Goal: Check status: Check status

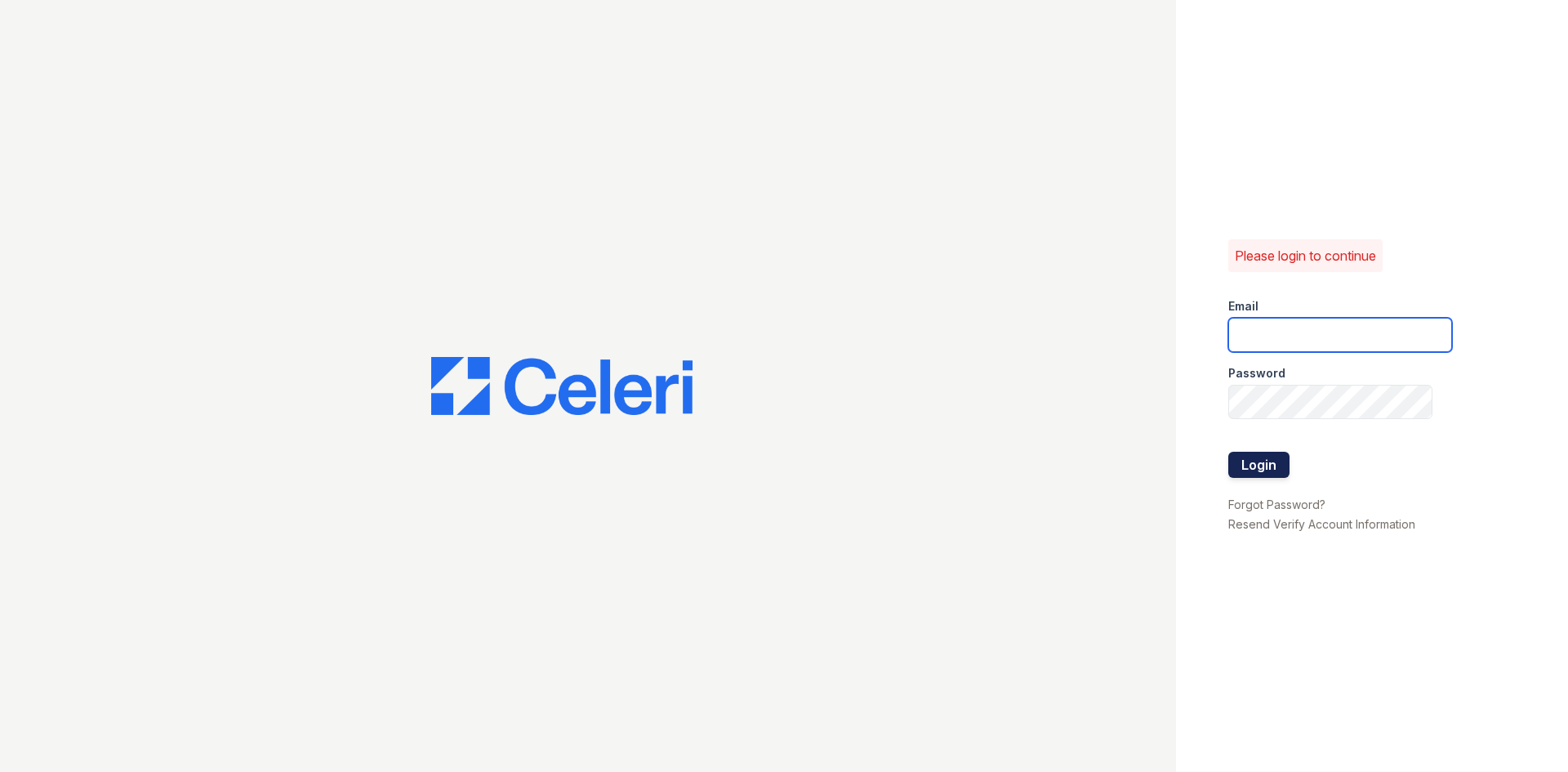
type input "arrive2801@trinity-pm.com"
click at [1274, 453] on button "Login" at bounding box center [1259, 464] width 62 height 26
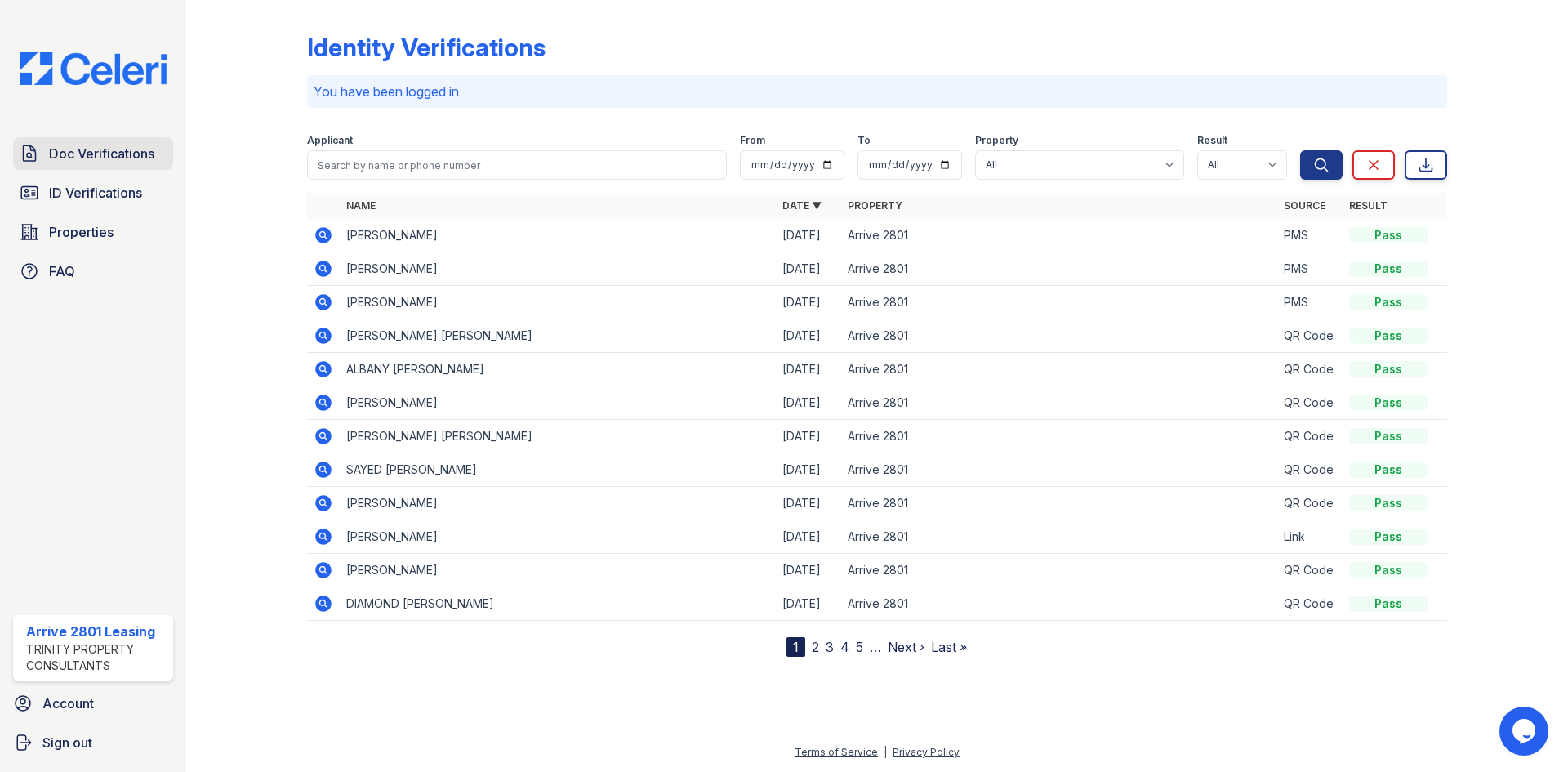
click at [129, 150] on span "Doc Verifications" at bounding box center [102, 153] width 105 height 20
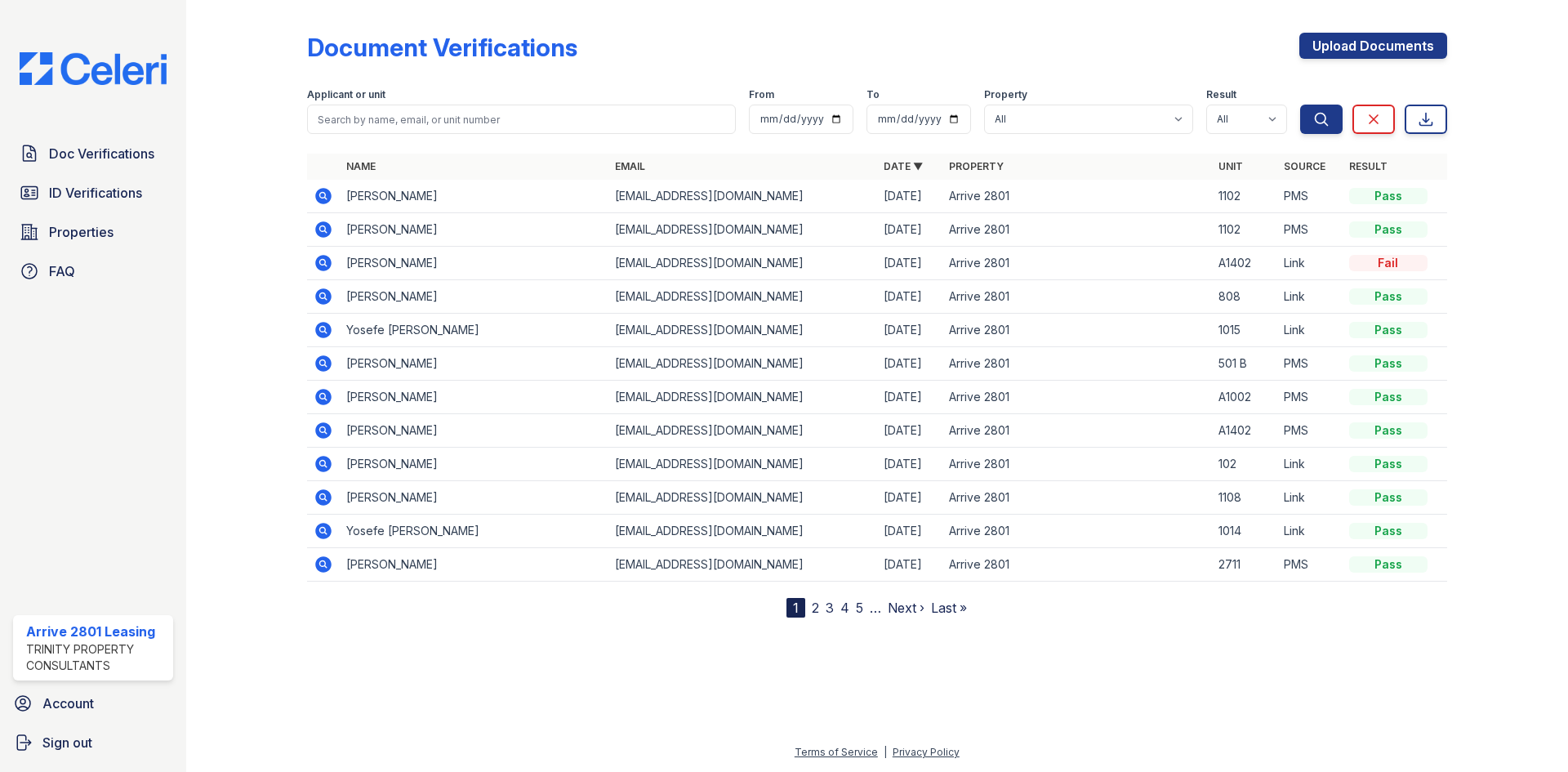
click at [447, 175] on th "Name" at bounding box center [473, 166] width 268 height 26
click at [431, 136] on form "Applicant or unit From To Property All Arrive 2801 Result All Pass Caution Fail…" at bounding box center [876, 107] width 1140 height 65
click at [425, 121] on input "search" at bounding box center [521, 119] width 429 height 29
type input "Yosefe"
click at [1300, 104] on button "Search" at bounding box center [1321, 119] width 43 height 29
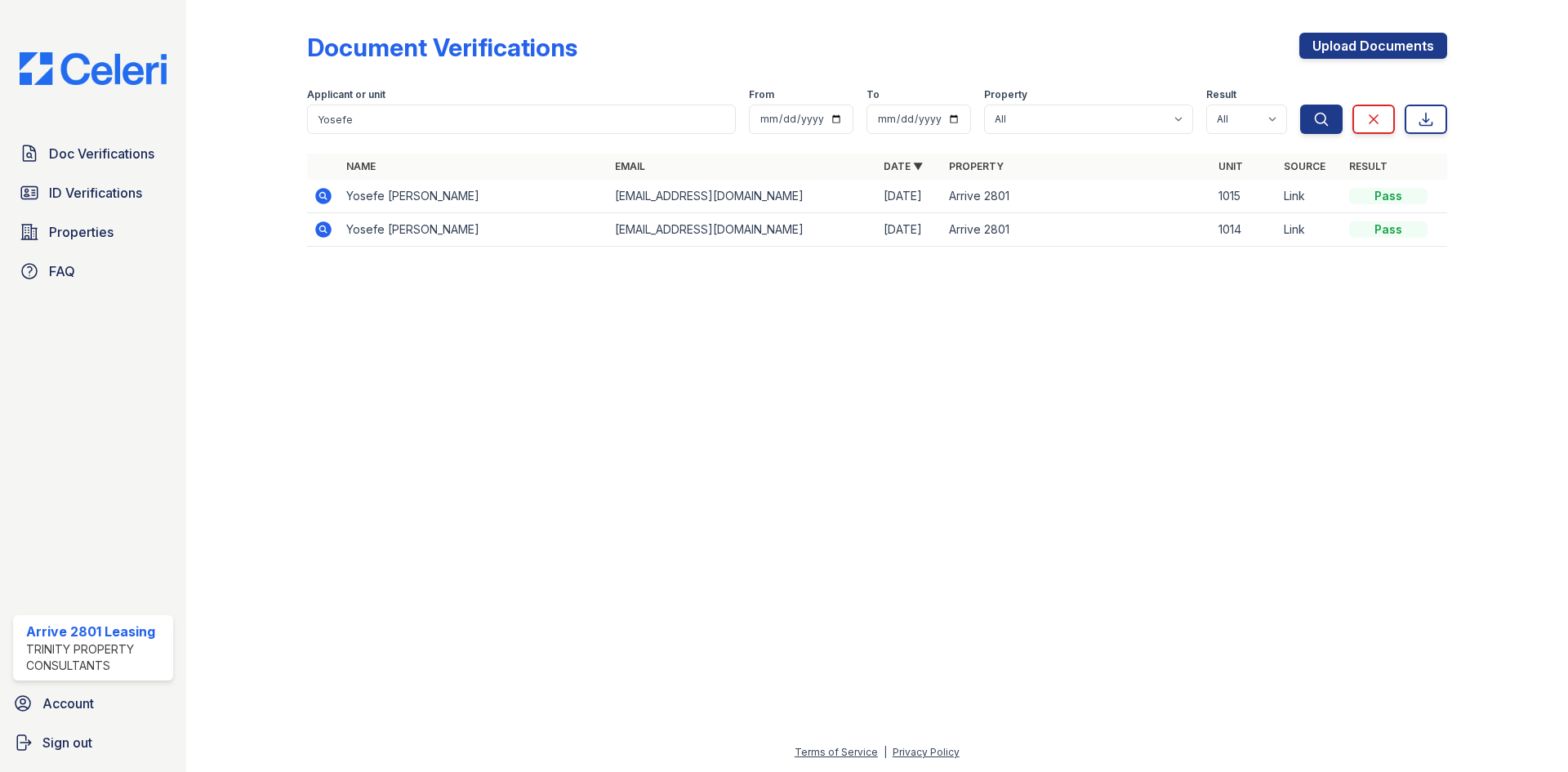
click at [320, 199] on icon at bounding box center [324, 196] width 16 height 16
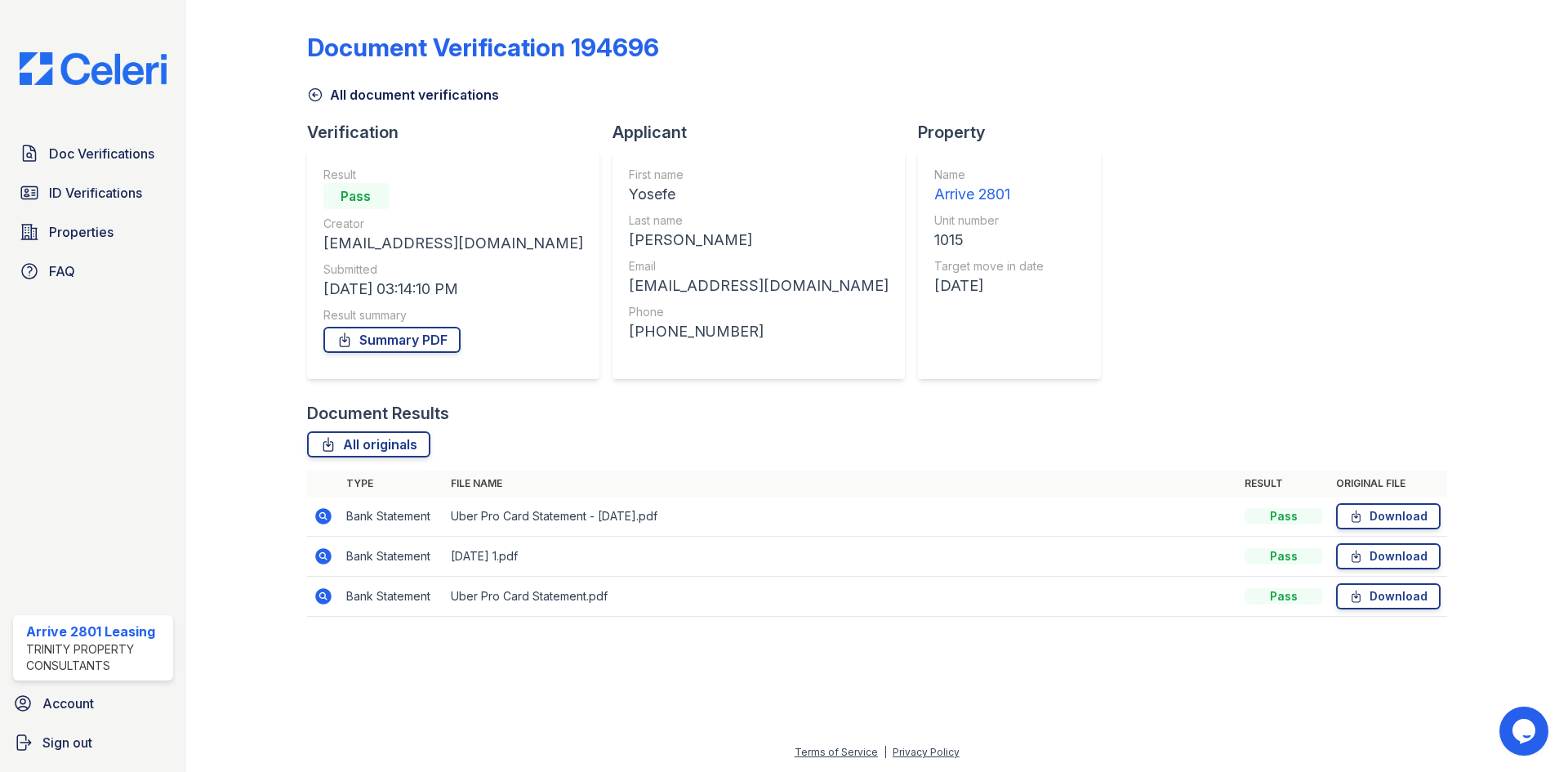
click at [317, 94] on icon at bounding box center [315, 95] width 12 height 12
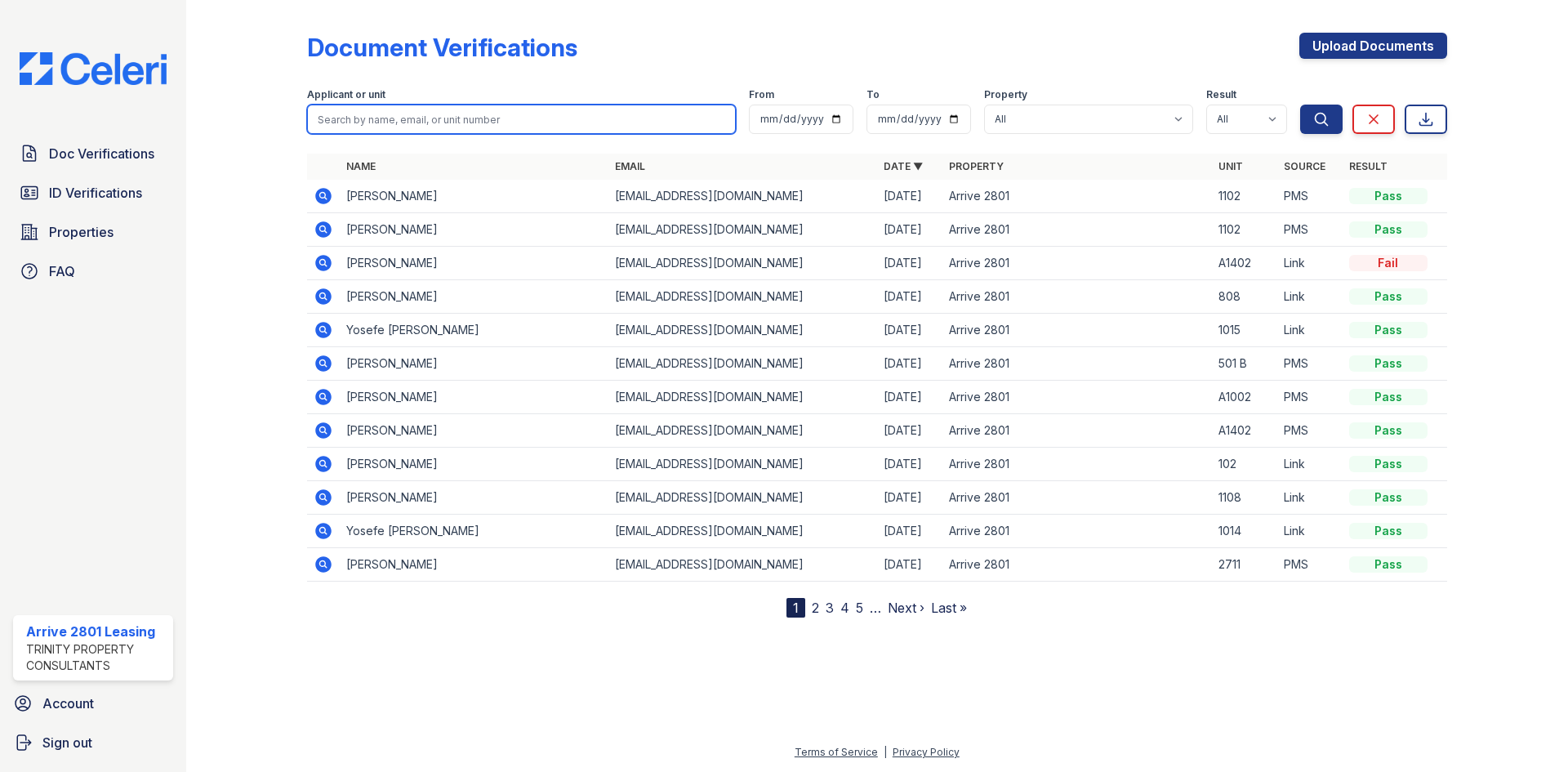
click at [367, 111] on input "search" at bounding box center [521, 119] width 429 height 29
type input "Yosefe"
click at [1300, 104] on button "Search" at bounding box center [1321, 119] width 43 height 29
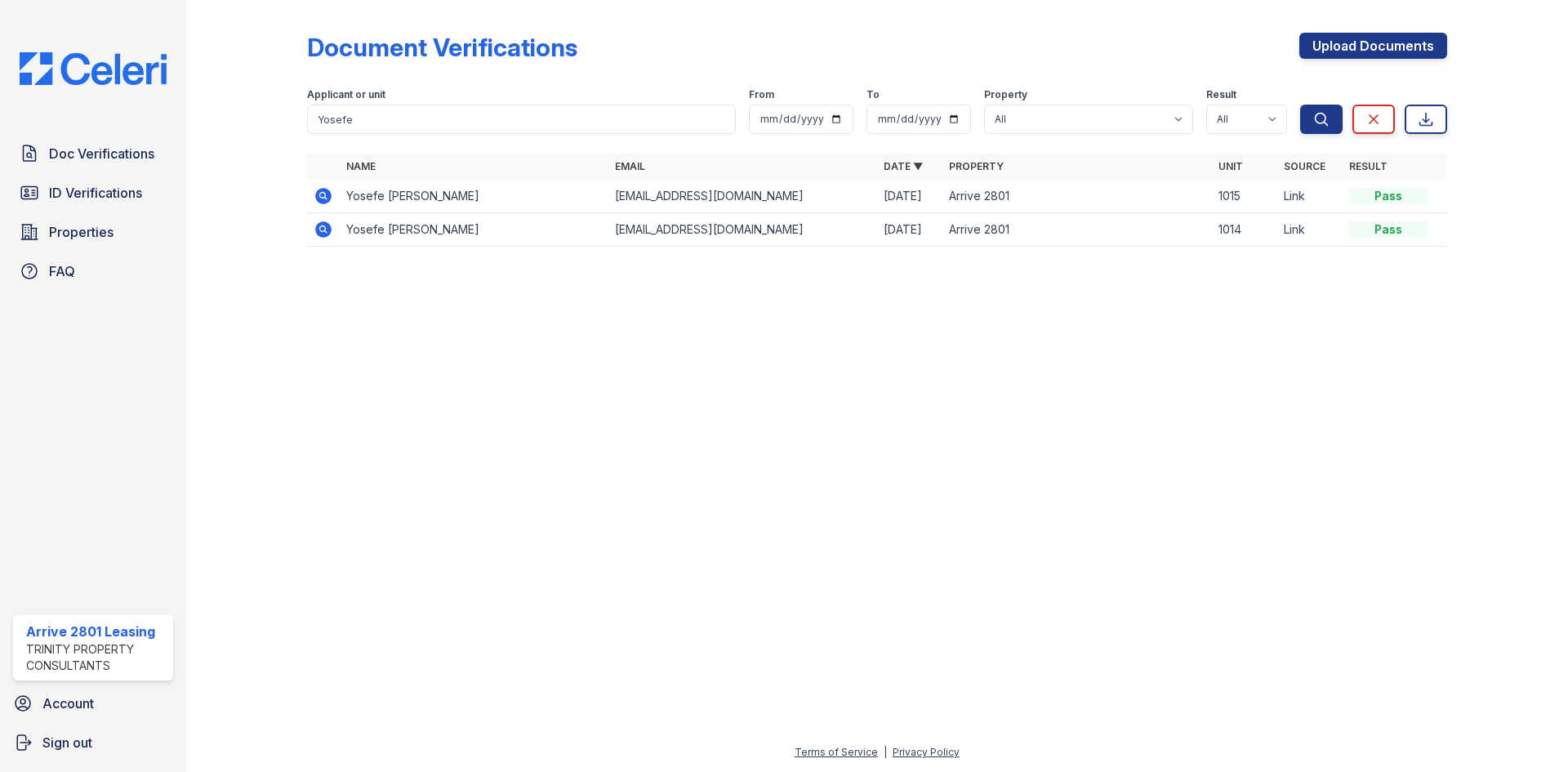
click at [324, 236] on icon at bounding box center [324, 229] width 16 height 16
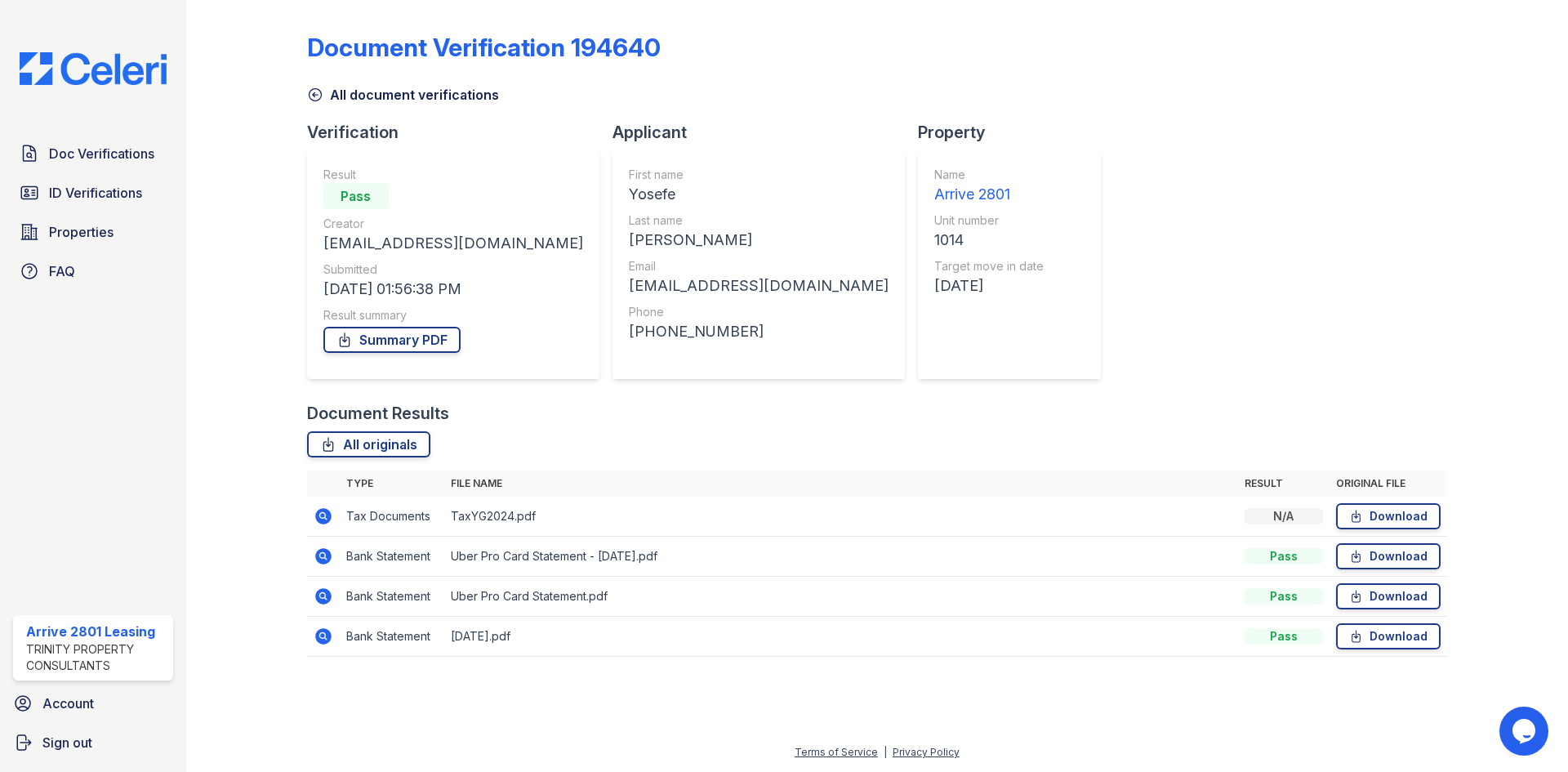
click at [123, 171] on div "Doc Verifications ID Verifications Properties FAQ" at bounding box center [93, 212] width 173 height 151
click at [134, 160] on span "Doc Verifications" at bounding box center [102, 153] width 105 height 20
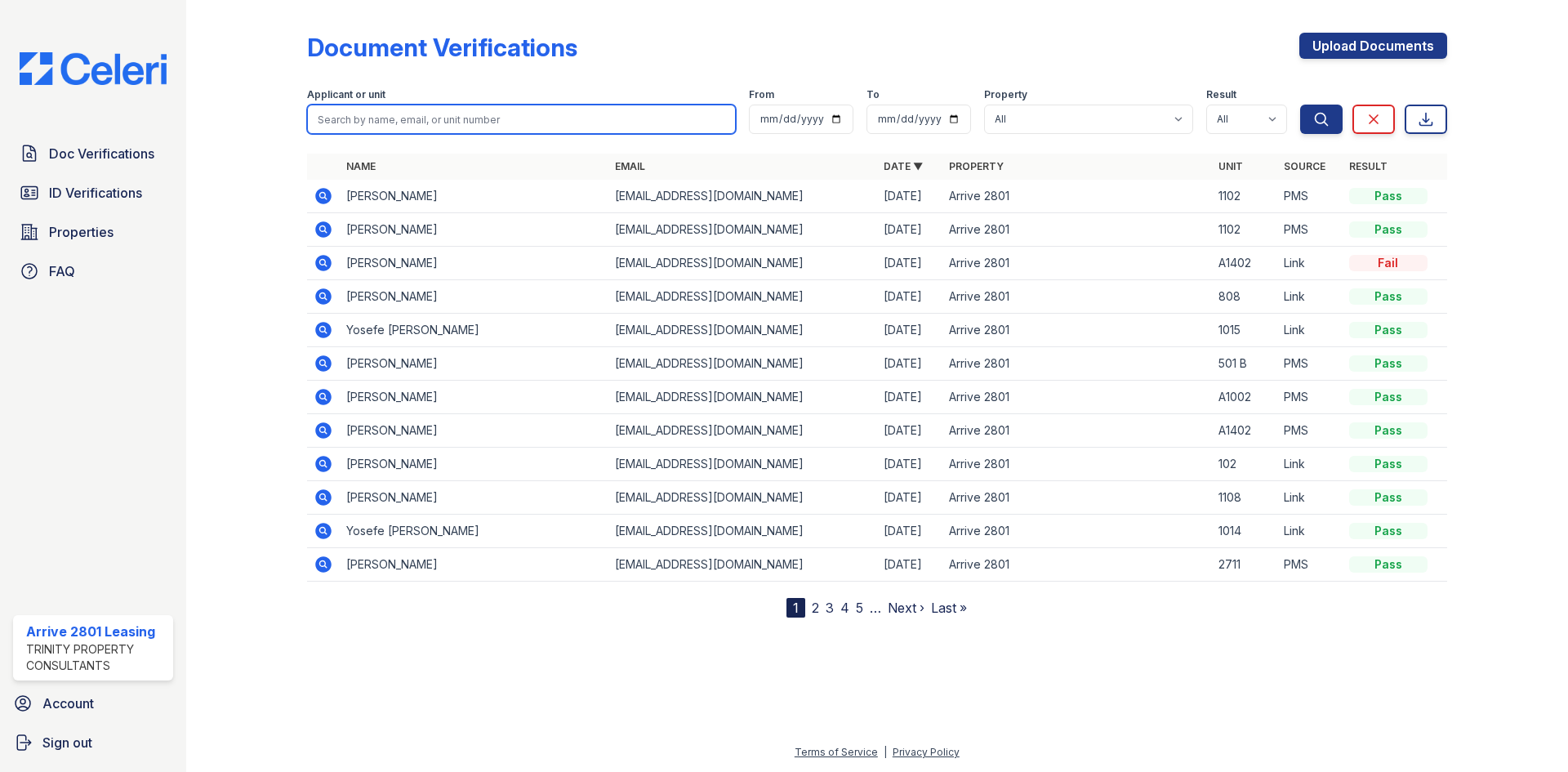
click at [390, 120] on input "search" at bounding box center [521, 119] width 429 height 29
type input "[PERSON_NAME]"
click at [1300, 104] on button "Search" at bounding box center [1321, 119] width 43 height 29
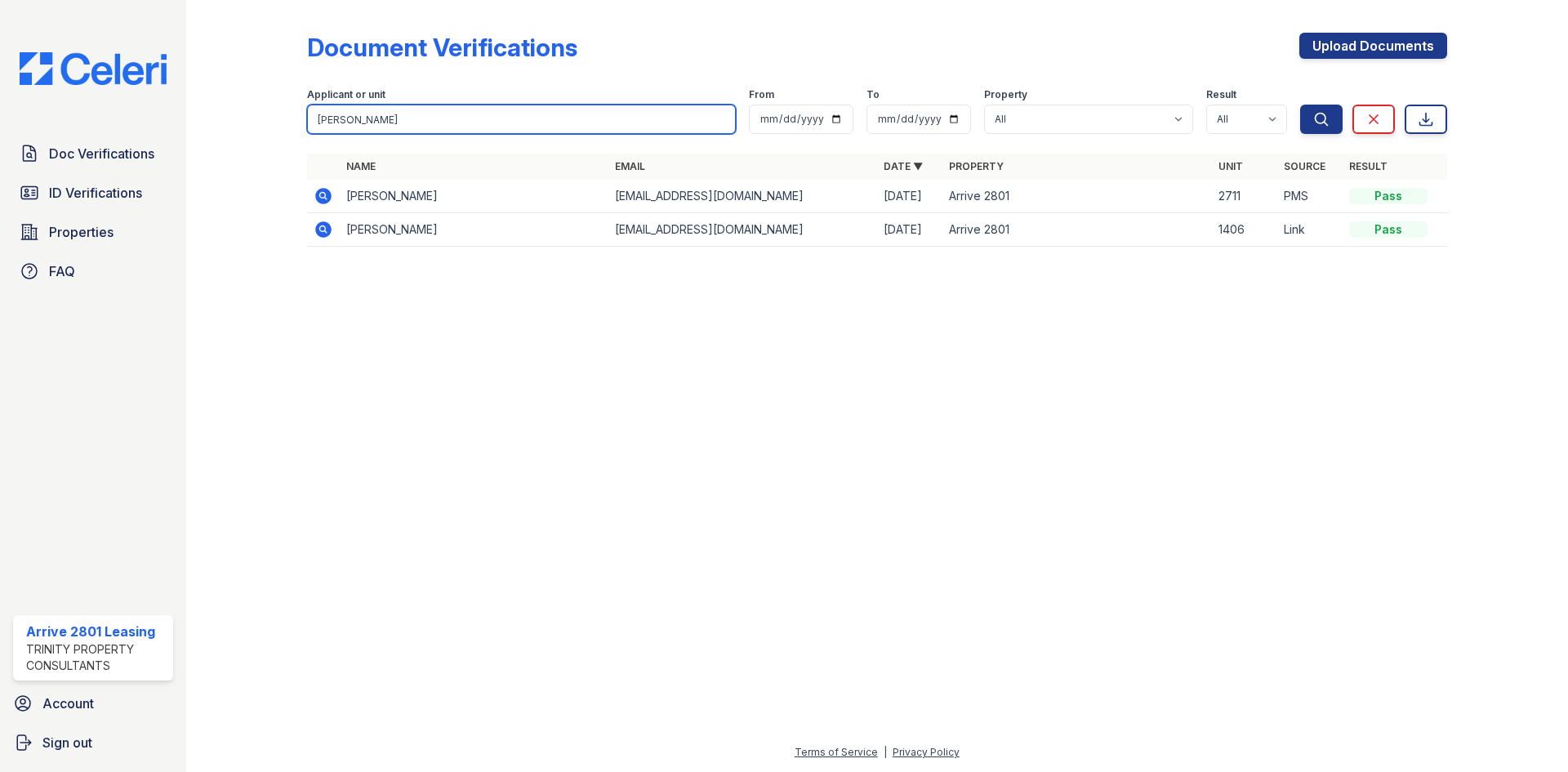
drag, startPoint x: 419, startPoint y: 117, endPoint x: 238, endPoint y: 132, distance: 181.6
click at [238, 132] on div "Document Verifications Upload Documents Filter Applicant or unit Jacob From To …" at bounding box center [876, 144] width 1329 height 289
type input "[PERSON_NAME]"
click at [1300, 104] on button "Search" at bounding box center [1321, 119] width 43 height 29
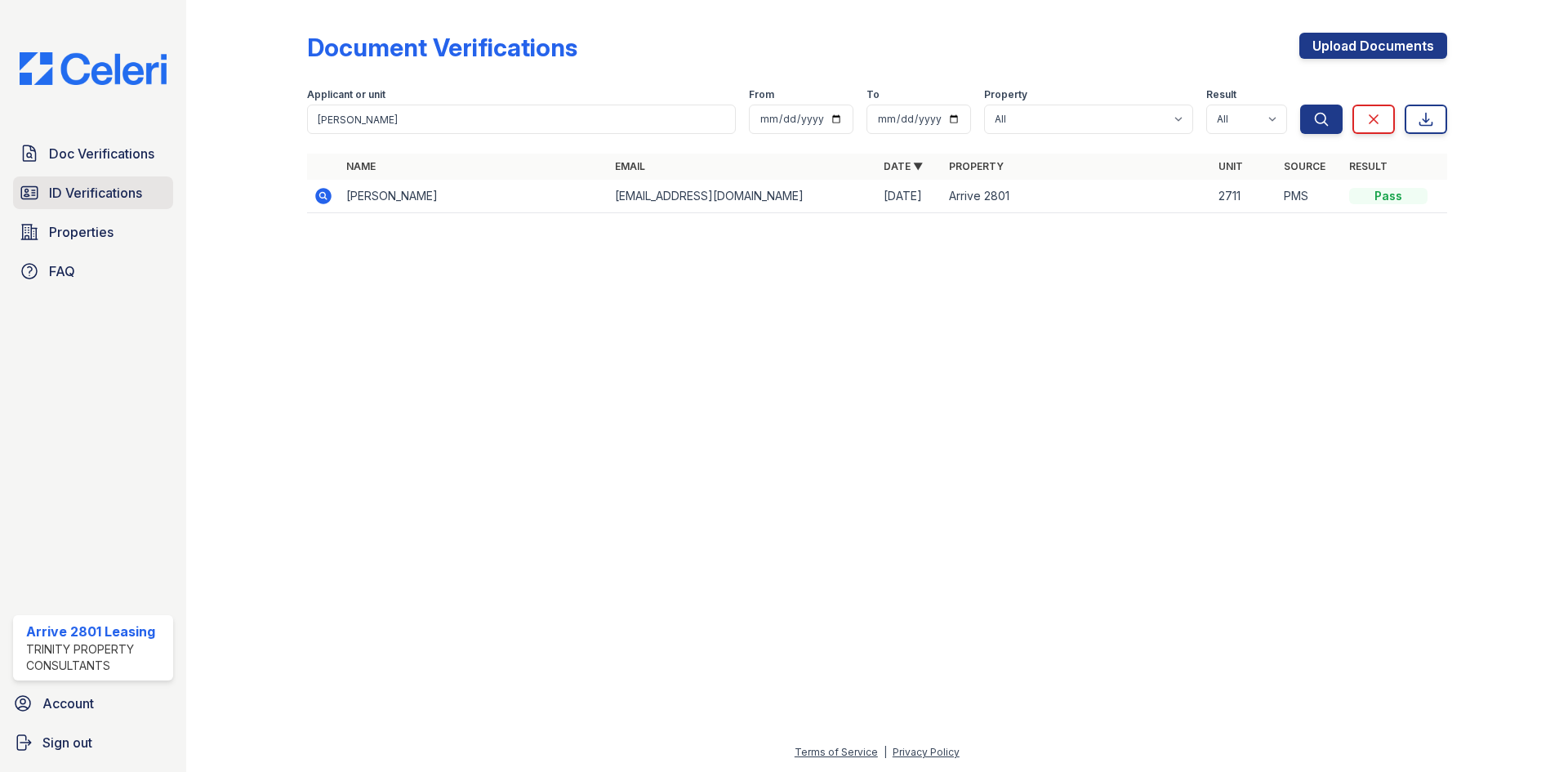
click at [94, 185] on span "ID Verifications" at bounding box center [95, 193] width 93 height 20
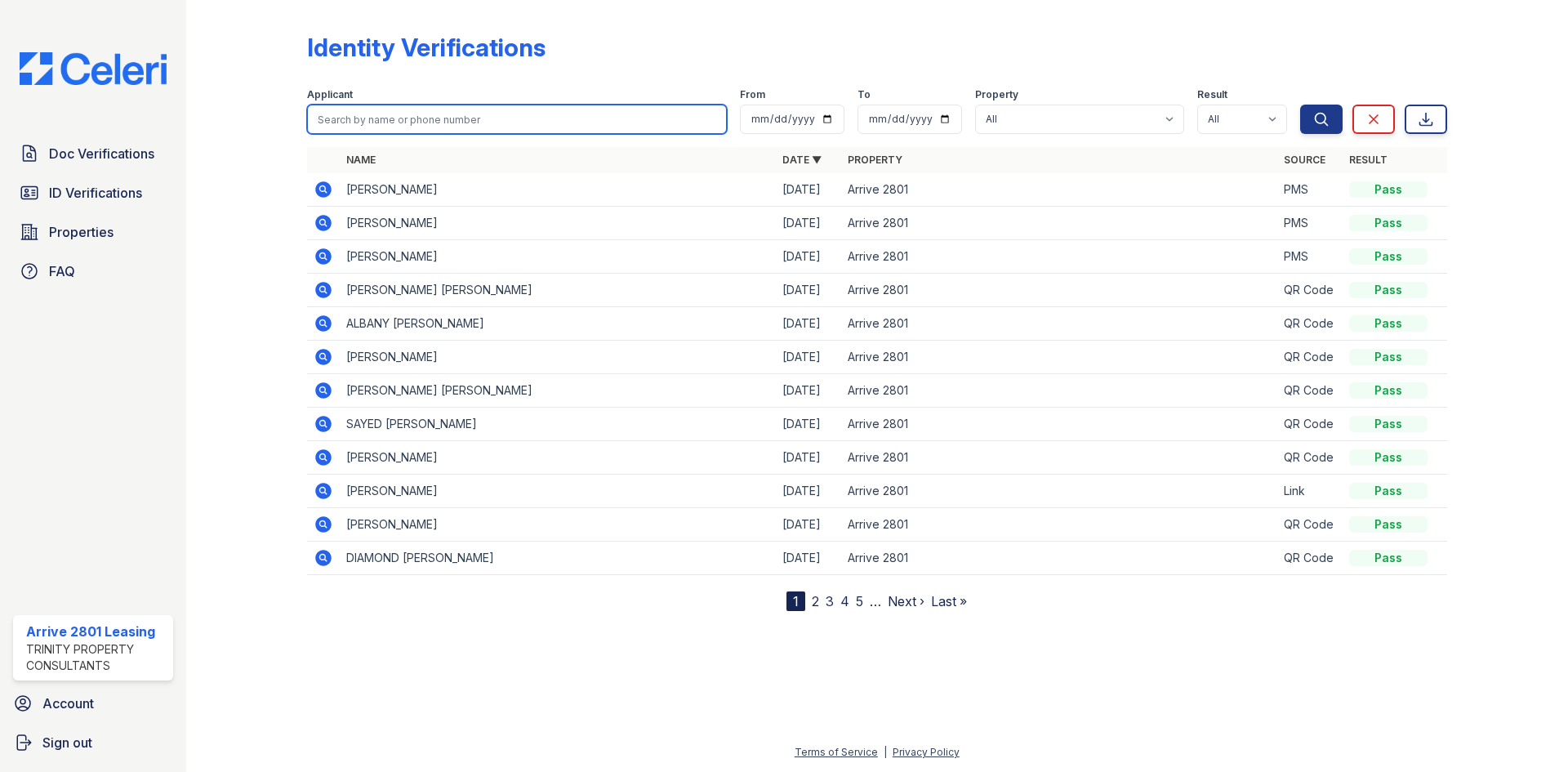
click at [392, 121] on input "search" at bounding box center [516, 119] width 420 height 29
type input "[PERSON_NAME]"
click at [1300, 104] on button "Search" at bounding box center [1321, 119] width 43 height 29
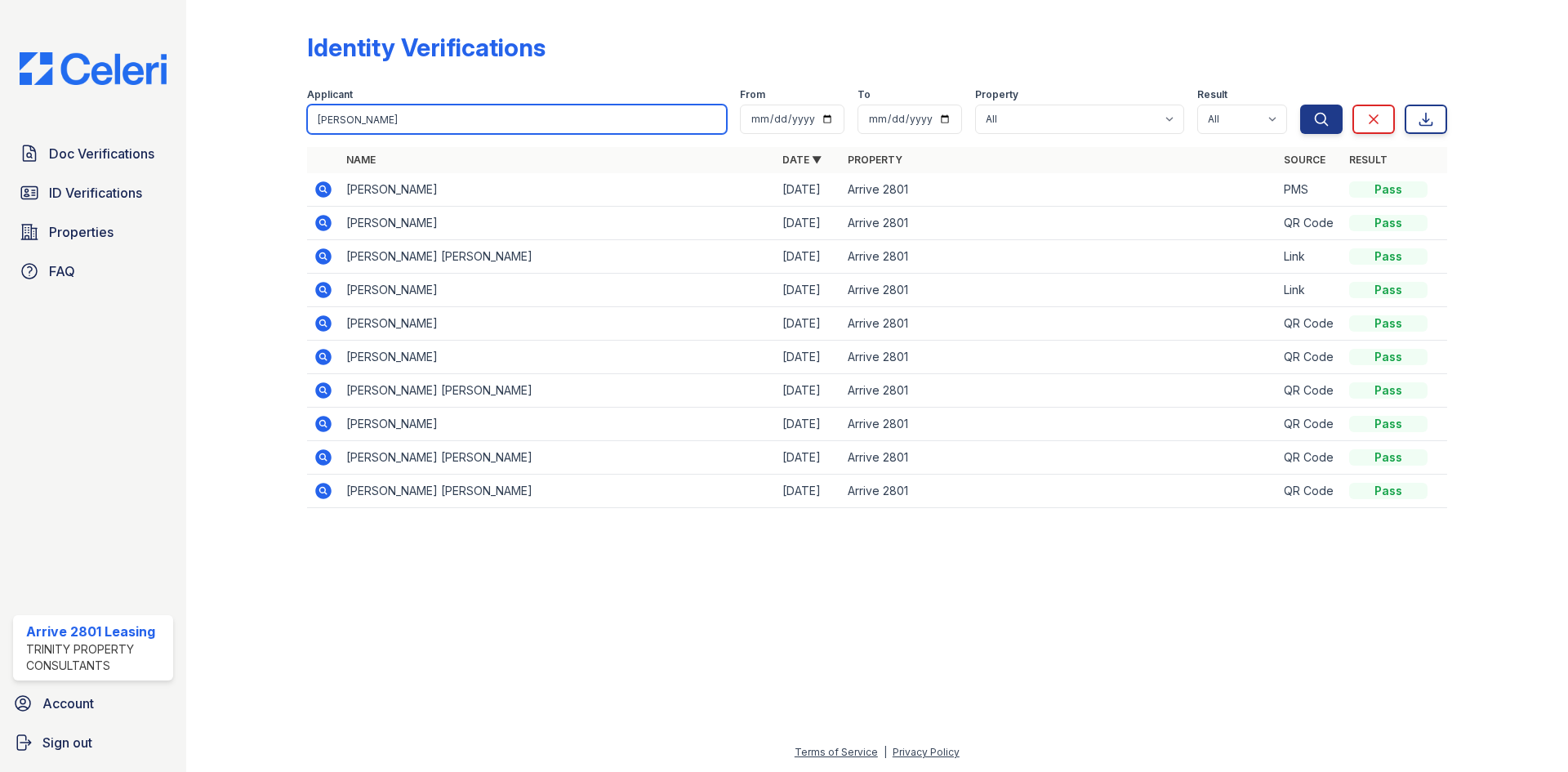
click at [392, 121] on input "[PERSON_NAME]" at bounding box center [516, 119] width 420 height 29
type input "[PERSON_NAME]"
click at [1300, 104] on button "Search" at bounding box center [1321, 119] width 43 height 29
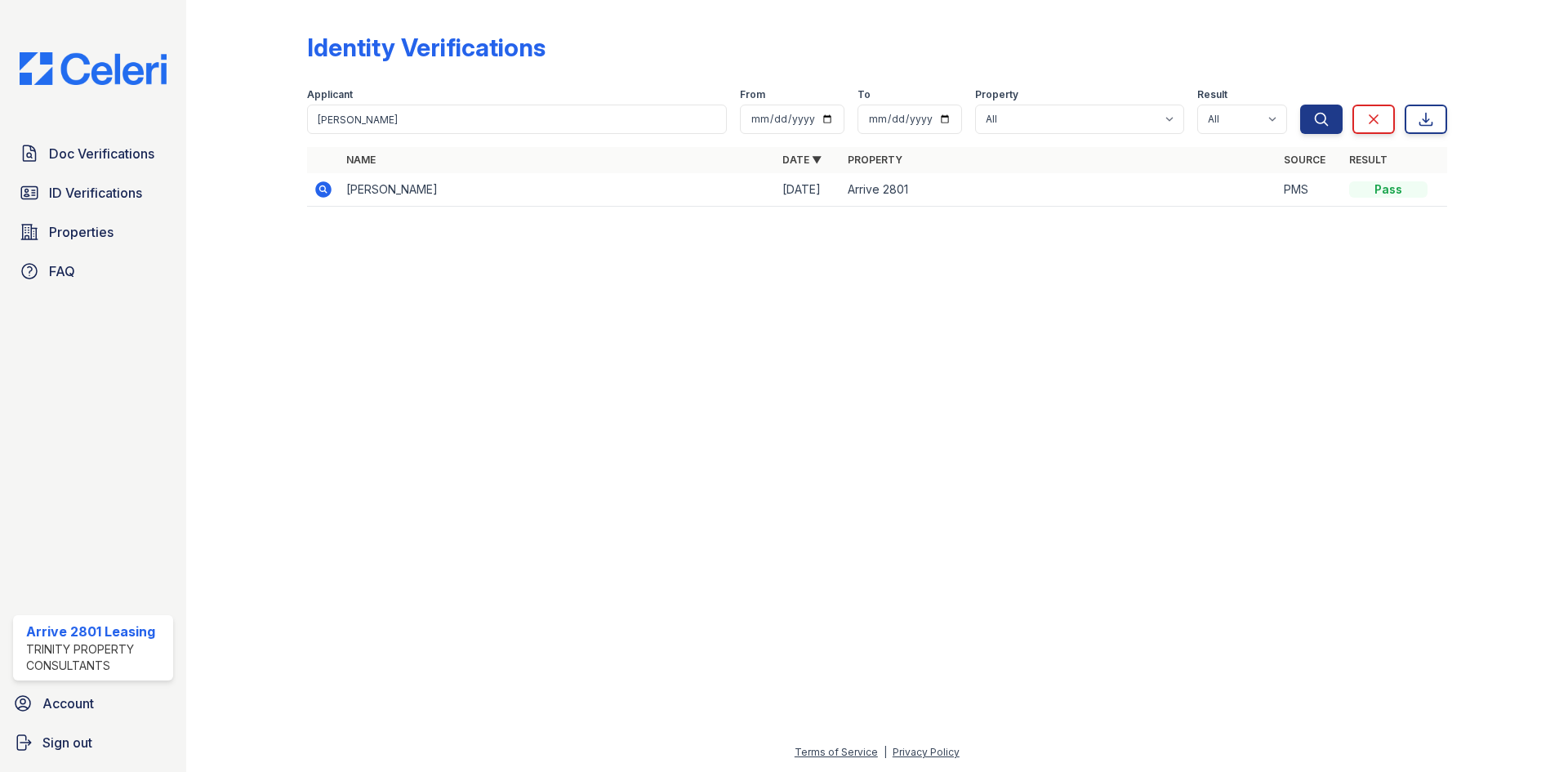
click at [320, 187] on icon at bounding box center [324, 189] width 20 height 20
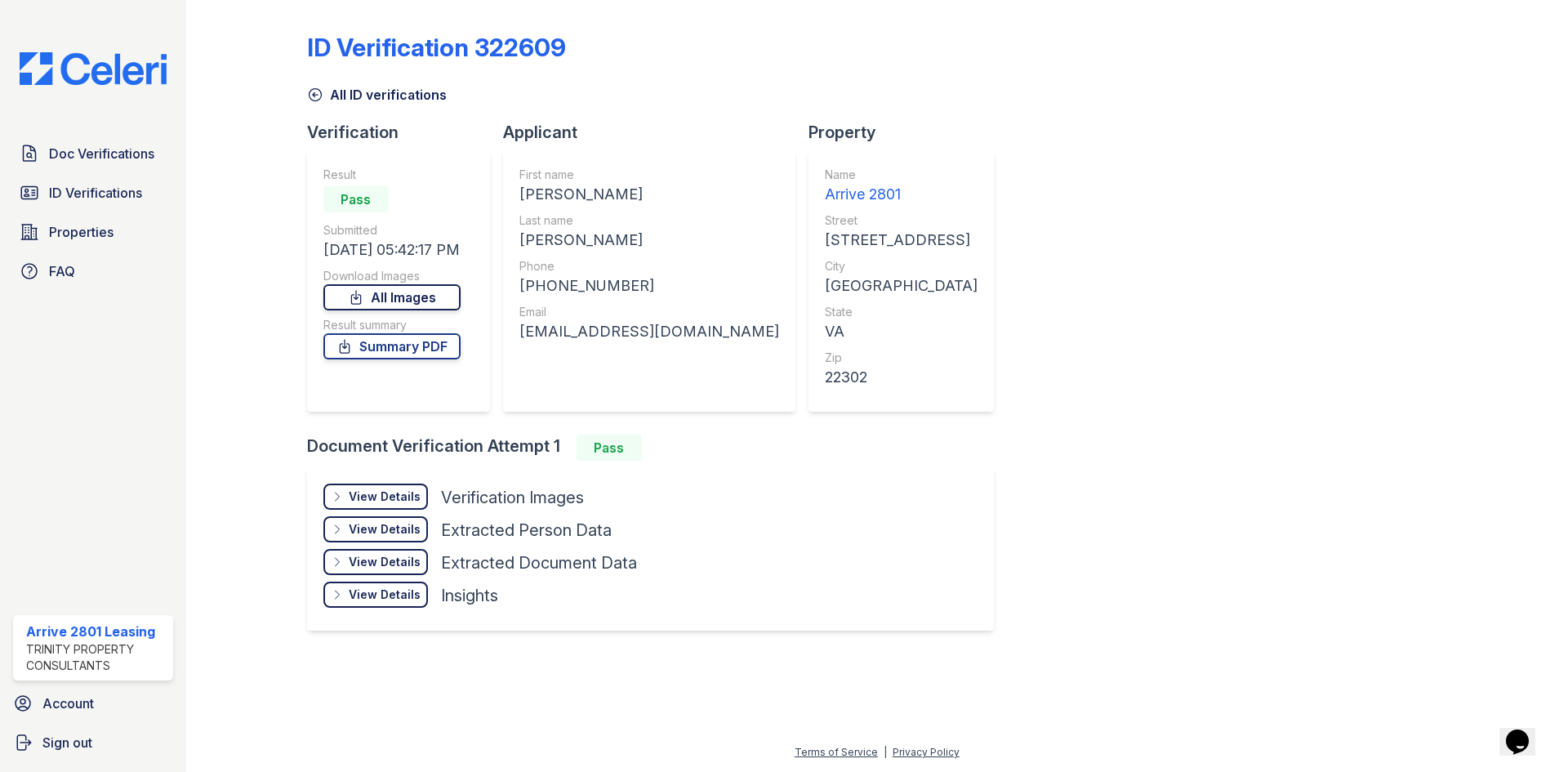
click at [412, 292] on link "All Images" at bounding box center [392, 297] width 137 height 26
click at [351, 350] on icon at bounding box center [344, 346] width 16 height 16
click at [131, 189] on span "ID Verifications" at bounding box center [95, 193] width 93 height 20
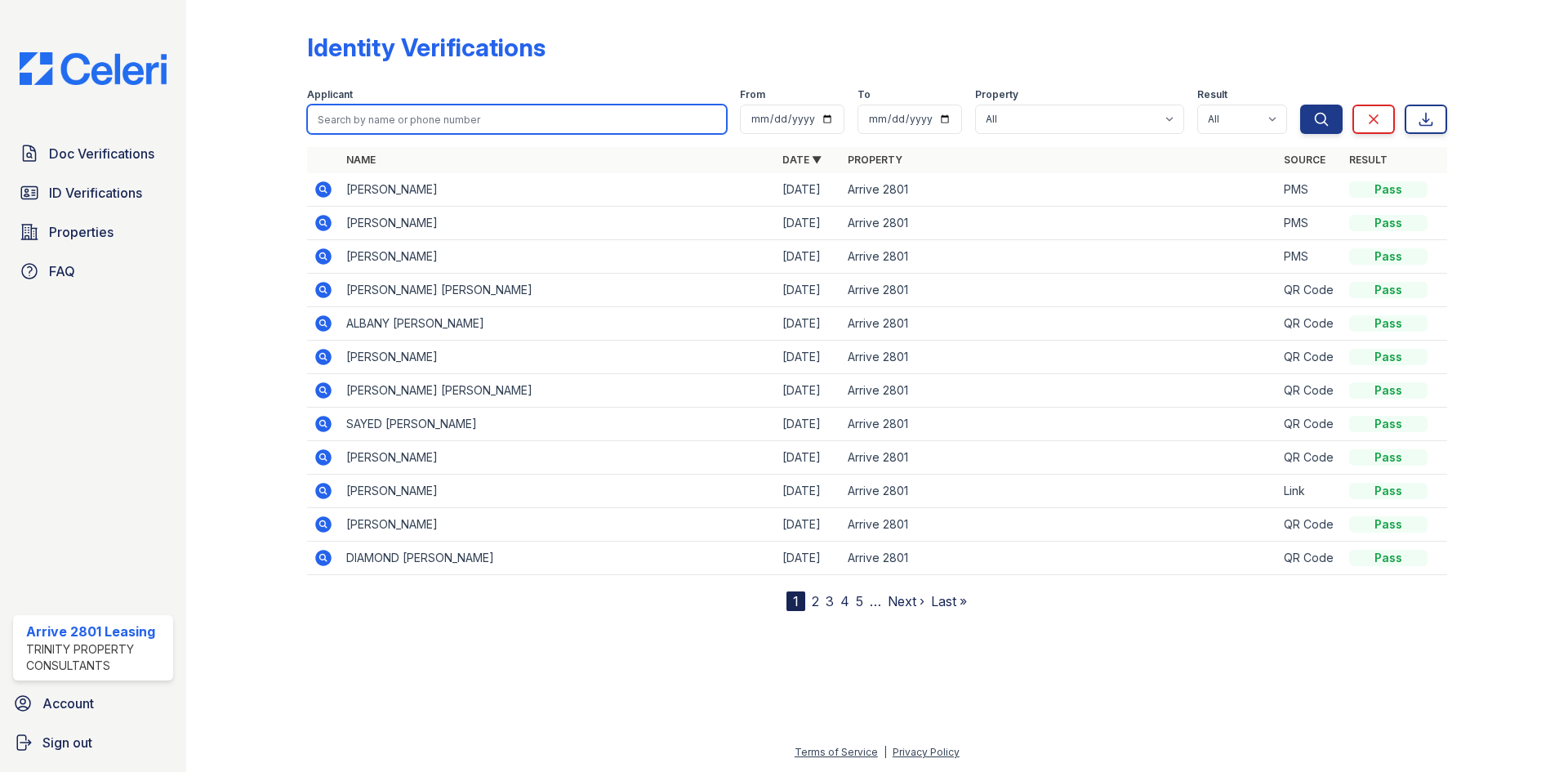
click at [397, 123] on input "search" at bounding box center [516, 119] width 420 height 29
click at [403, 134] on form "Applicant From To Property All Arrive 2801 Result All Pass Fail Caution Resubmi…" at bounding box center [876, 107] width 1140 height 65
click at [396, 121] on input "search" at bounding box center [516, 119] width 420 height 29
type input "[PERSON_NAME]"
click at [1300, 104] on button "Search" at bounding box center [1321, 119] width 43 height 29
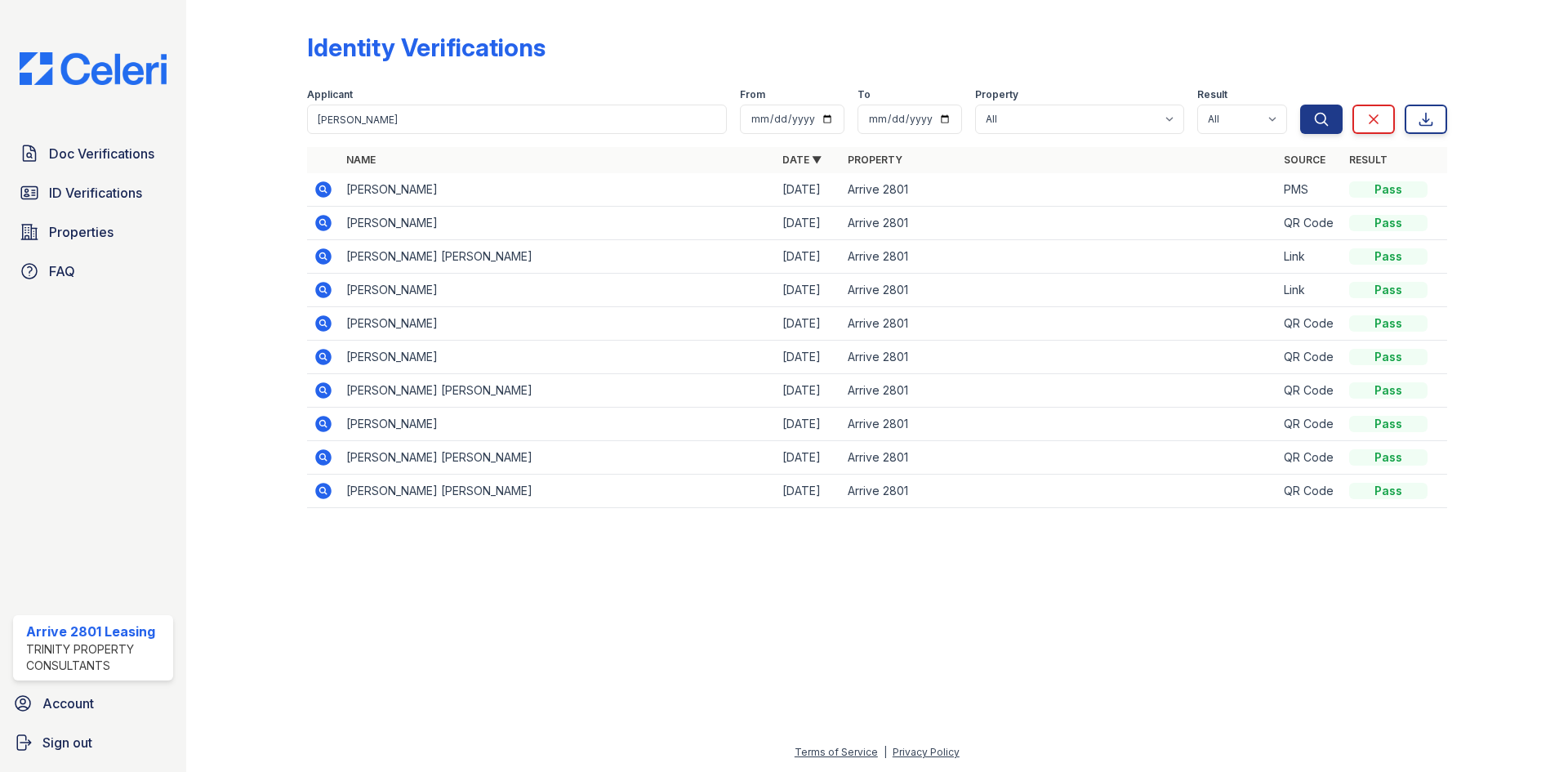
click at [320, 191] on icon at bounding box center [324, 189] width 16 height 16
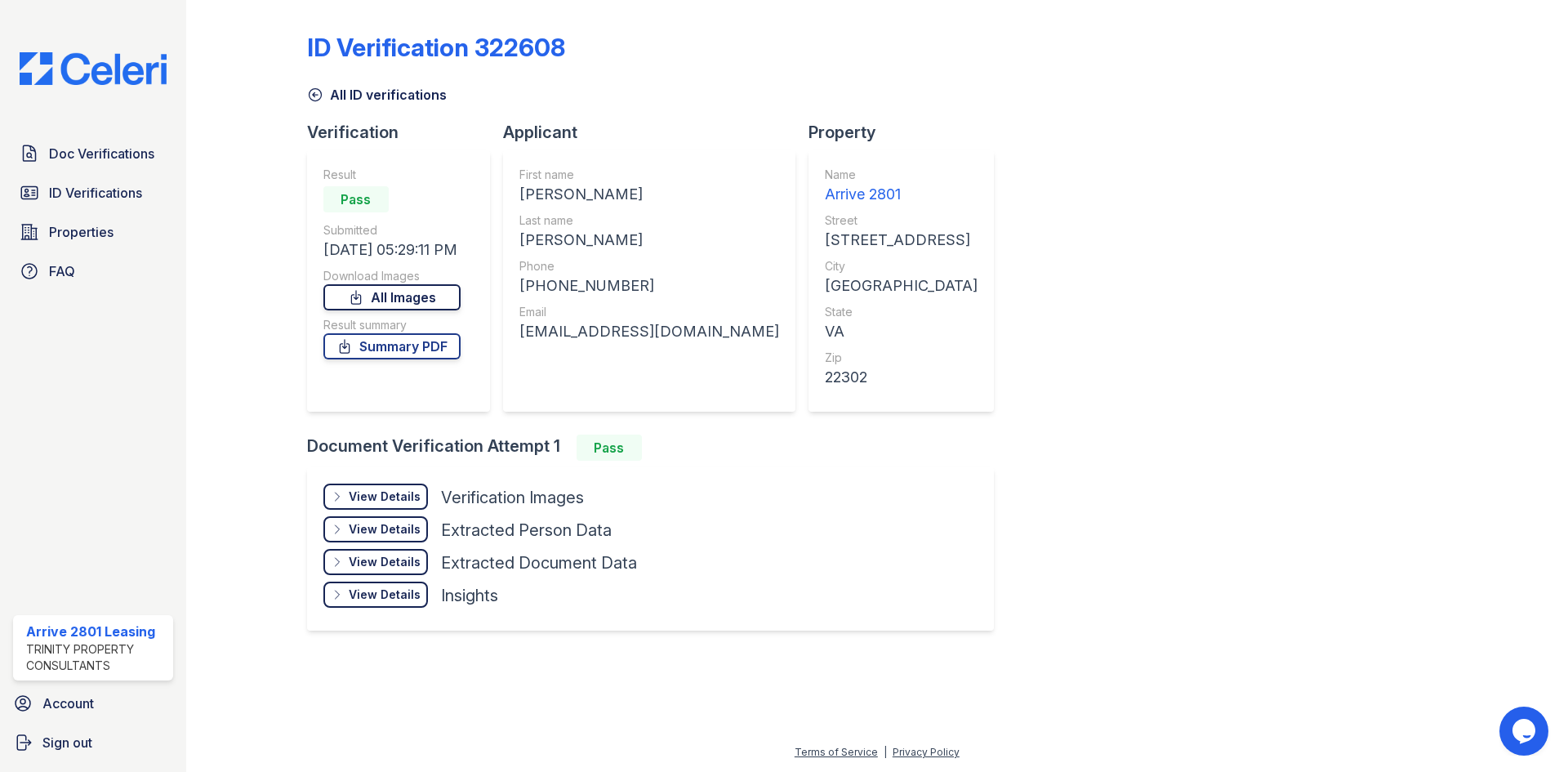
click at [429, 292] on link "All Images" at bounding box center [392, 297] width 137 height 26
click at [374, 342] on link "Summary PDF" at bounding box center [392, 346] width 137 height 26
click at [82, 152] on span "Doc Verifications" at bounding box center [102, 153] width 105 height 20
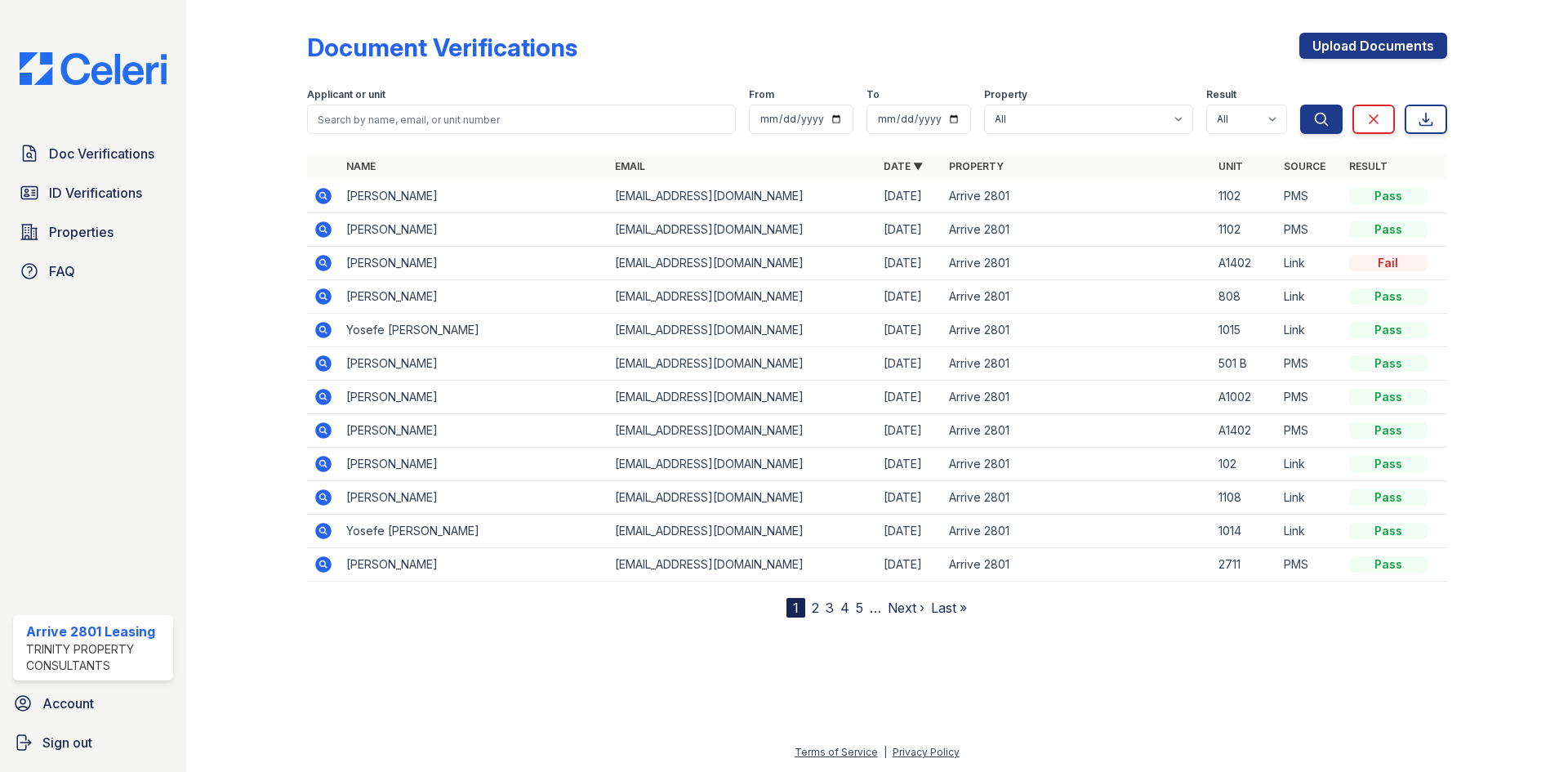
click at [324, 570] on icon at bounding box center [324, 564] width 16 height 16
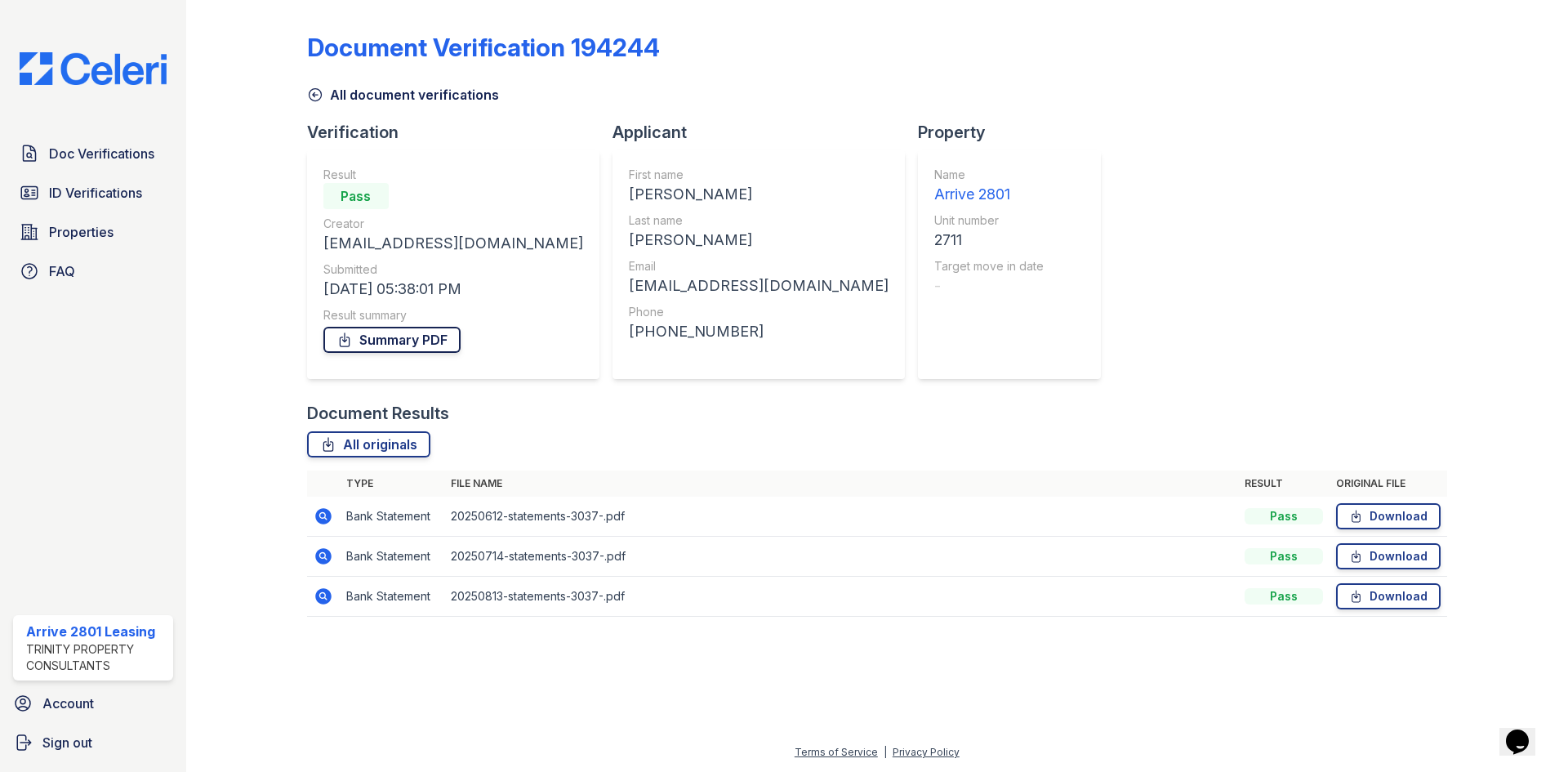
click at [390, 343] on link "Summary PDF" at bounding box center [392, 339] width 137 height 26
click at [94, 187] on span "ID Verifications" at bounding box center [95, 193] width 93 height 20
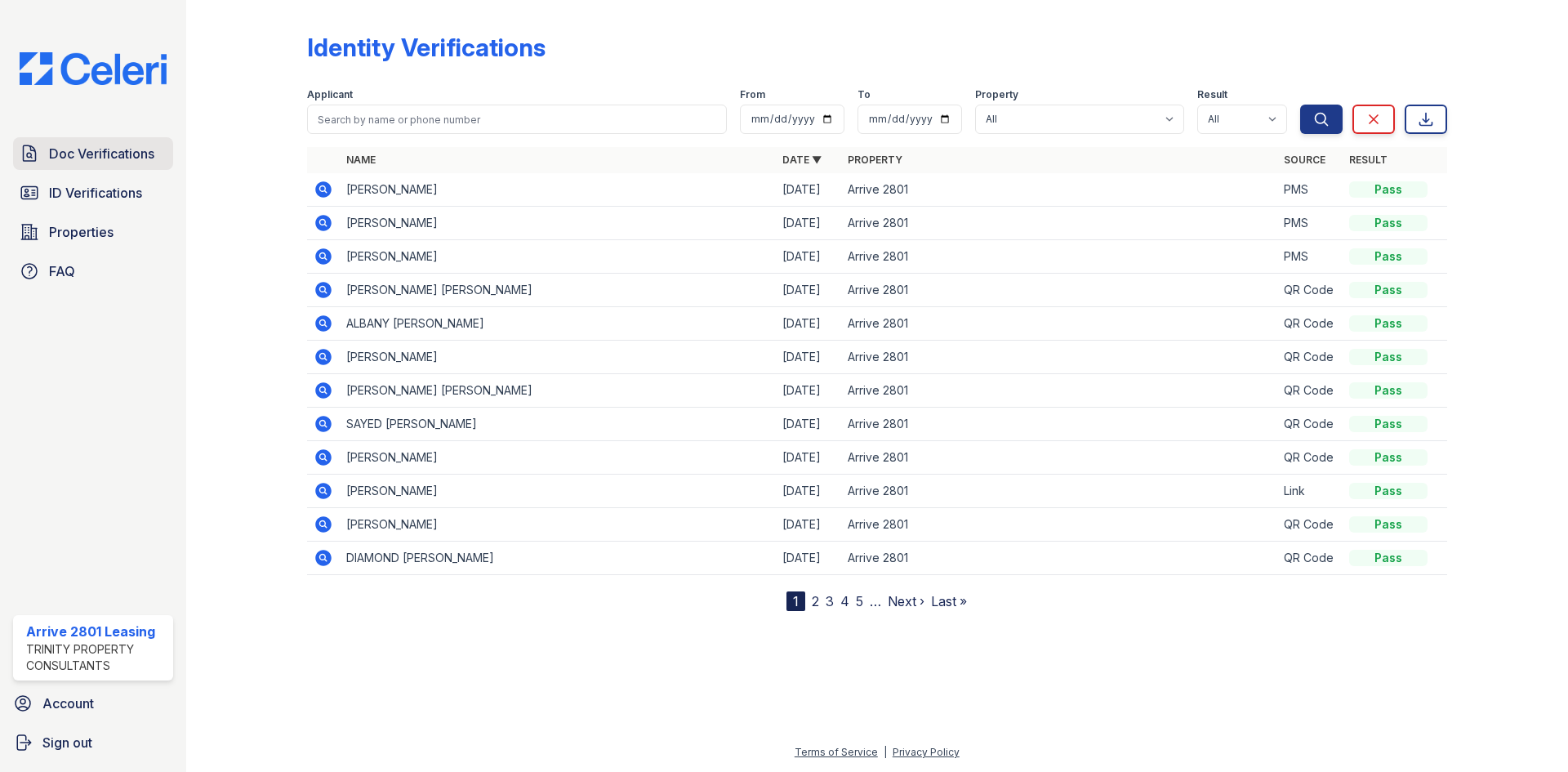
click at [84, 160] on span "Doc Verifications" at bounding box center [102, 153] width 105 height 20
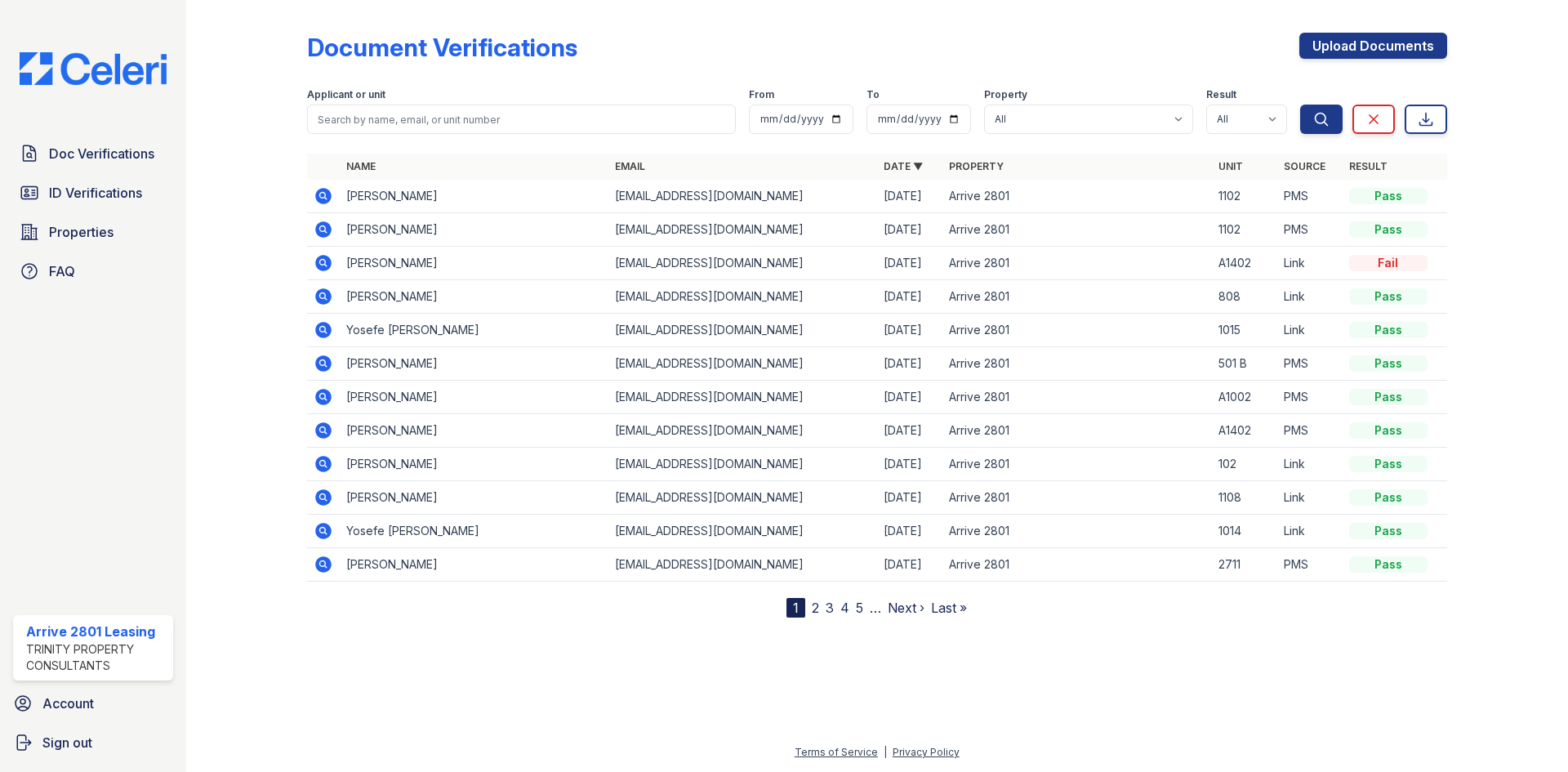
click at [393, 152] on div at bounding box center [876, 150] width 1140 height 6
click at [397, 132] on input "search" at bounding box center [521, 119] width 429 height 29
type input "[PERSON_NAME]"
click at [1300, 104] on button "Search" at bounding box center [1321, 119] width 43 height 29
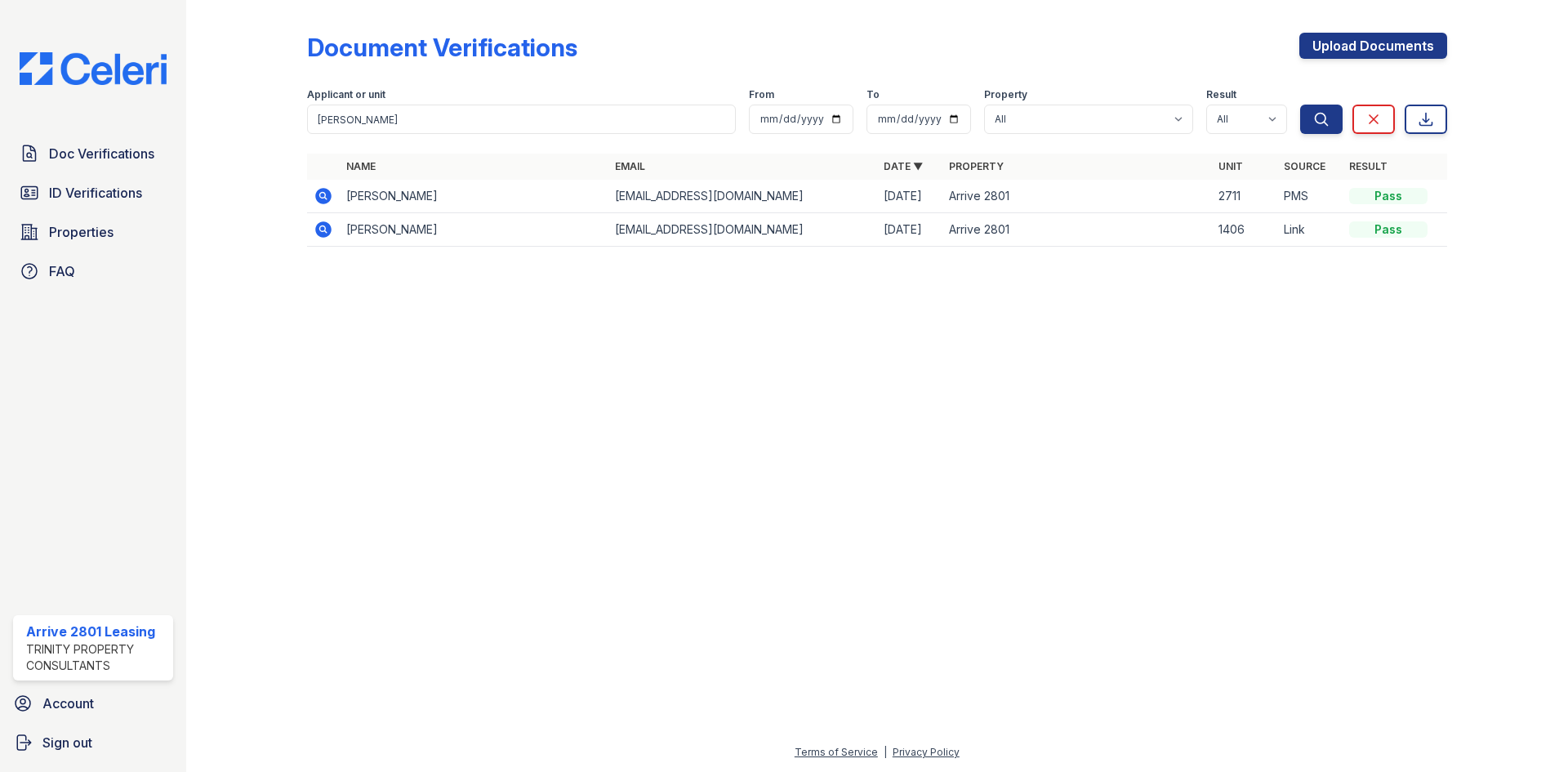
click at [321, 198] on icon at bounding box center [324, 196] width 20 height 20
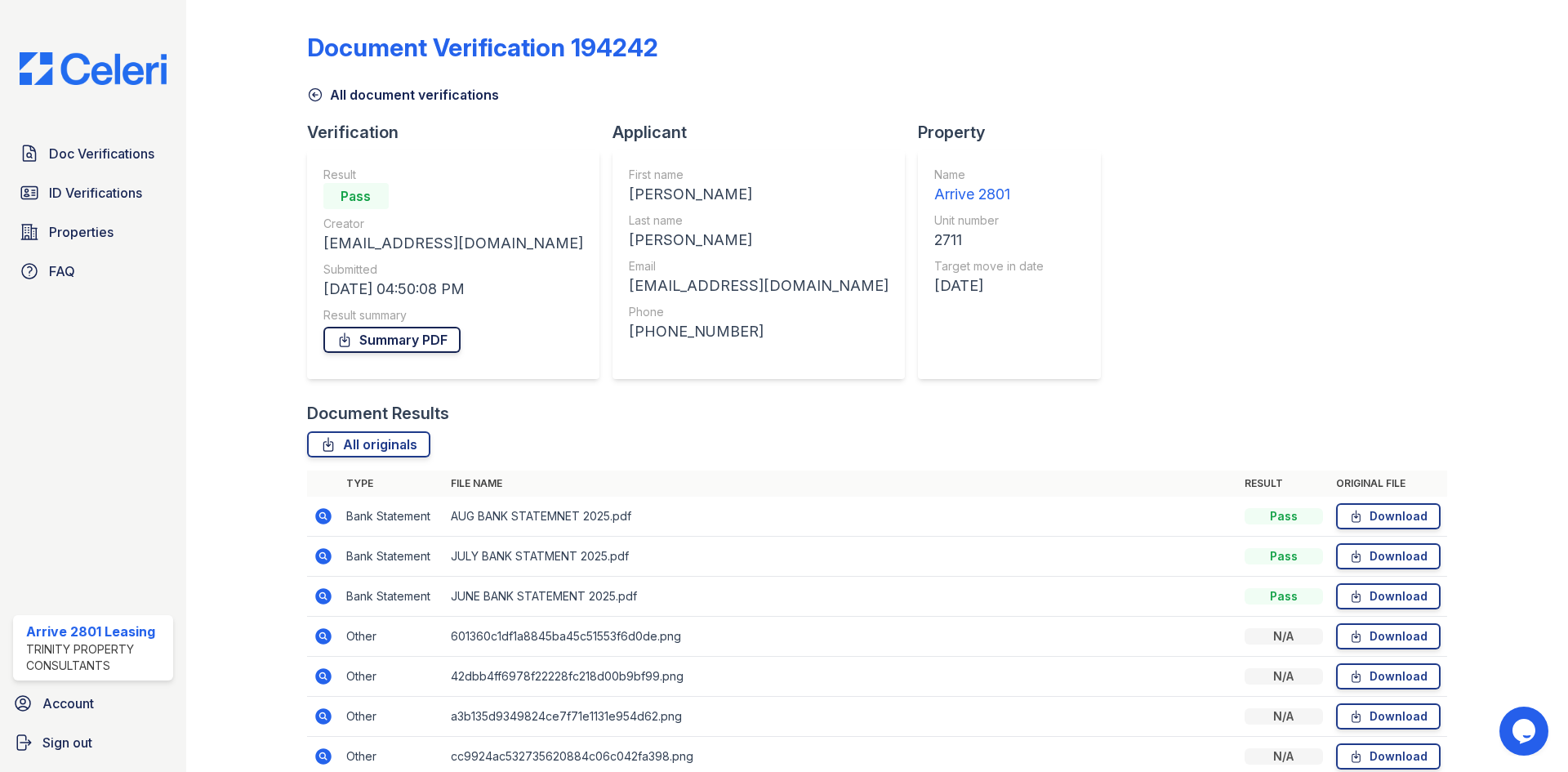
click at [368, 336] on link "Summary PDF" at bounding box center [392, 339] width 137 height 26
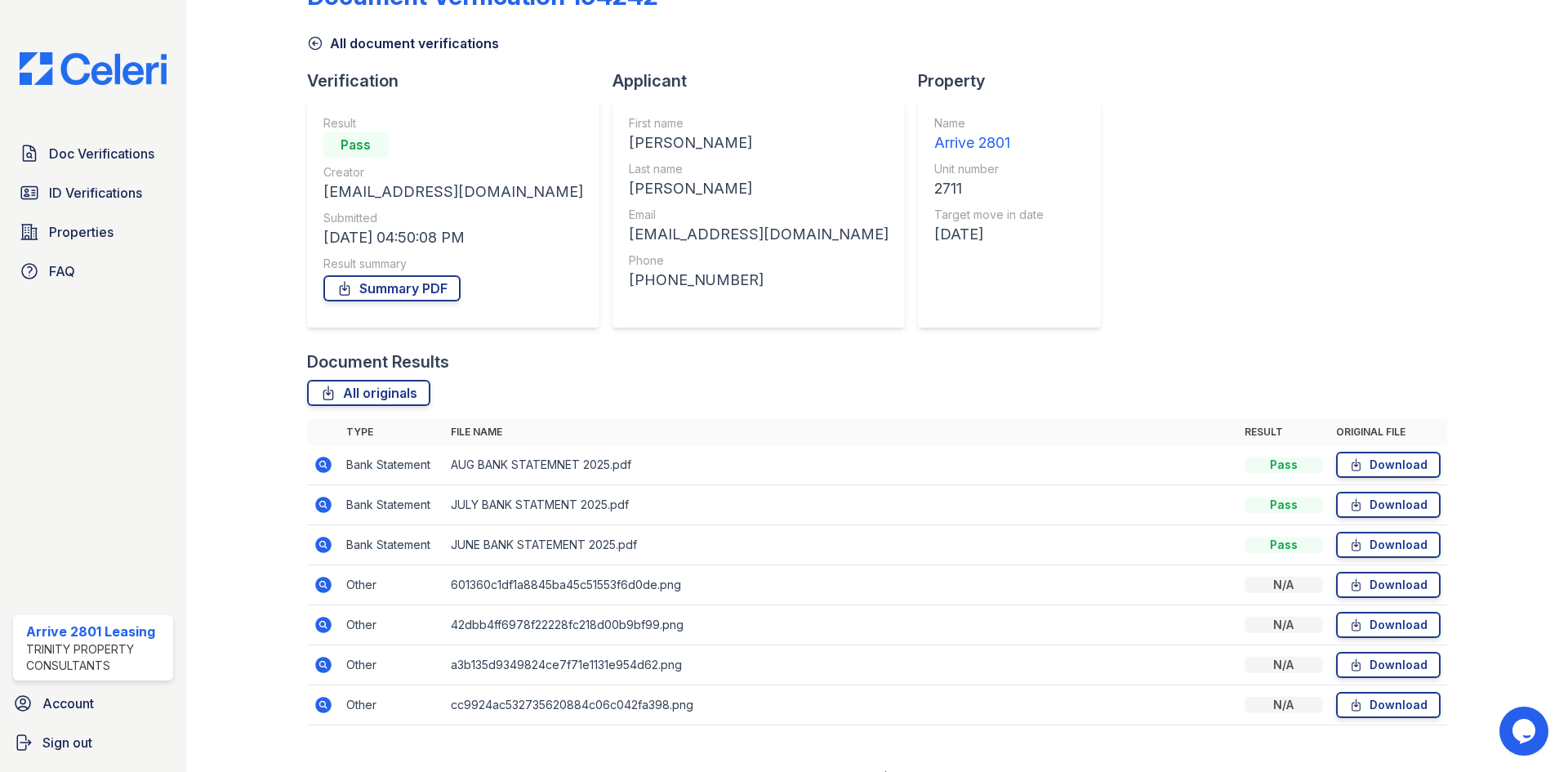
scroll to position [77, 0]
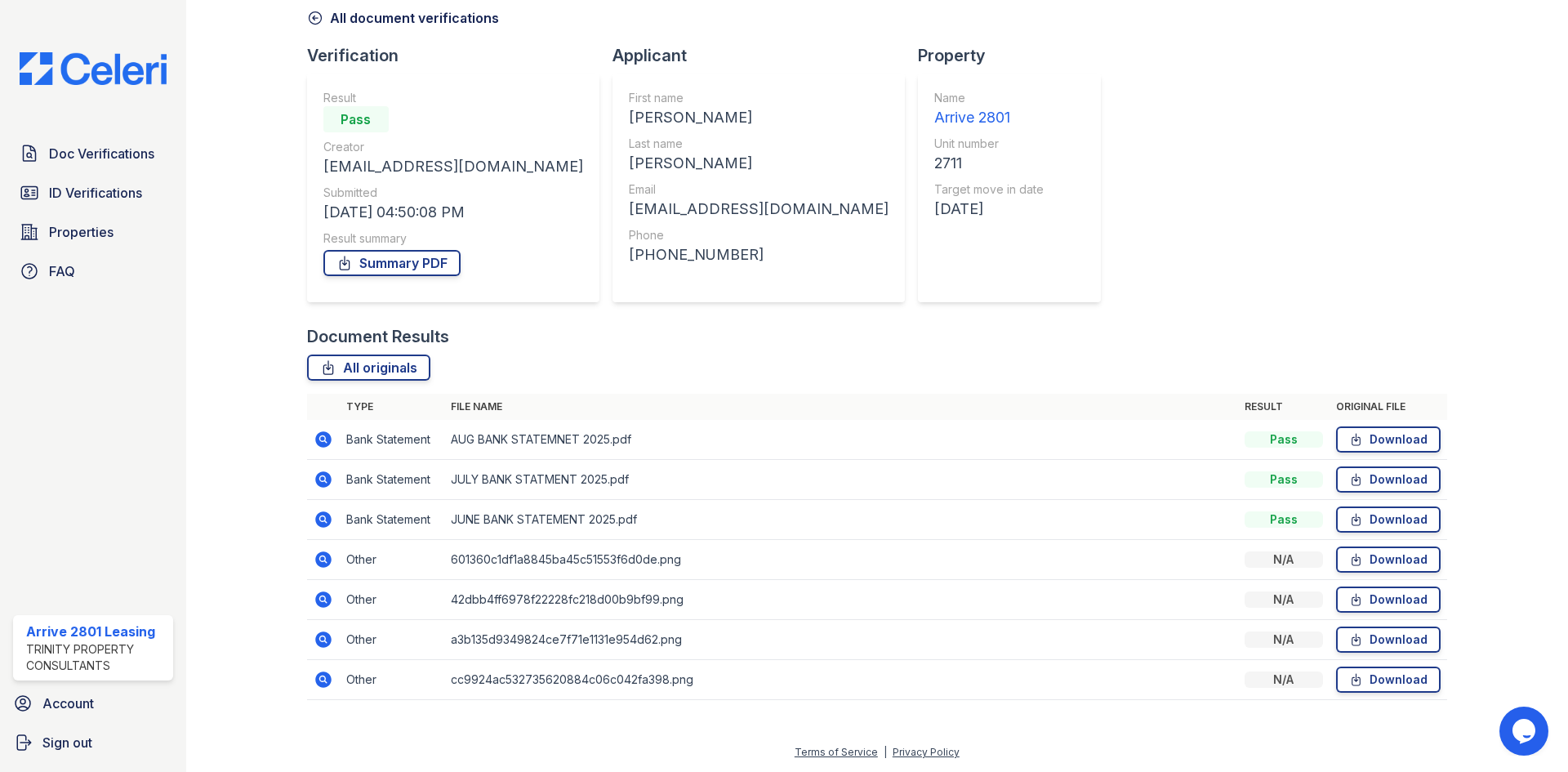
click at [319, 560] on icon at bounding box center [324, 559] width 20 height 20
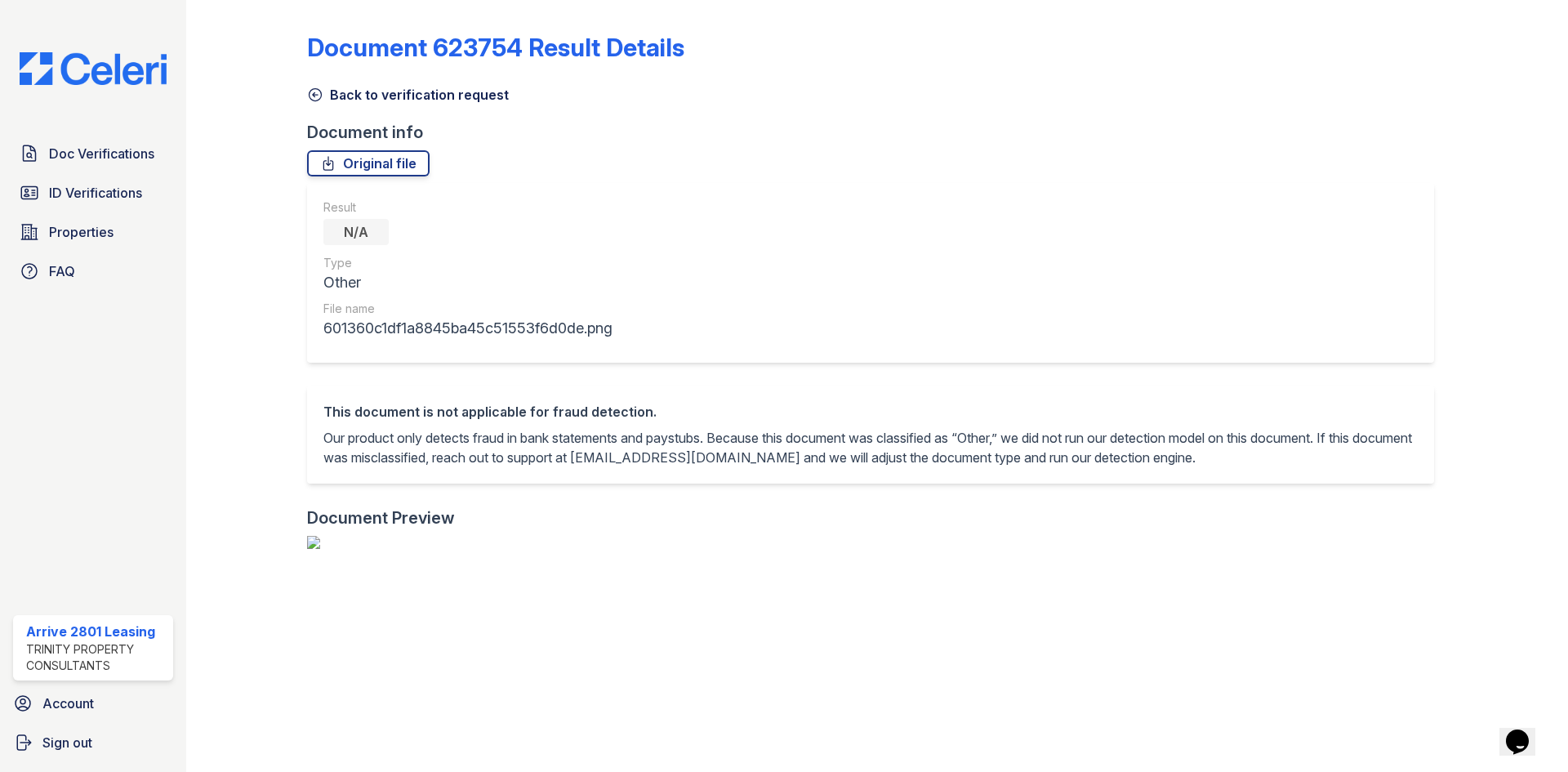
click at [313, 94] on icon at bounding box center [315, 95] width 12 height 12
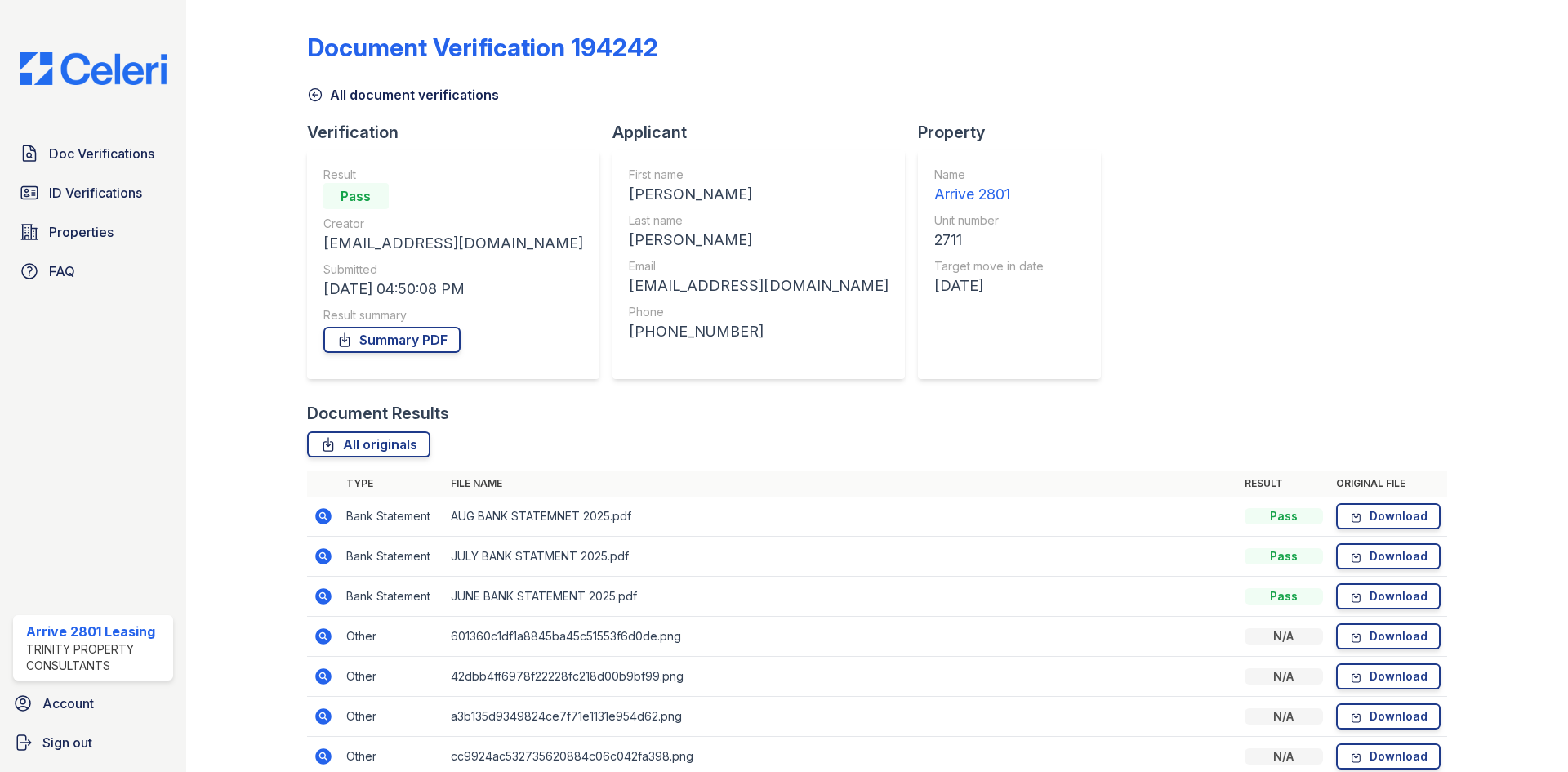
click at [325, 719] on icon at bounding box center [324, 716] width 20 height 20
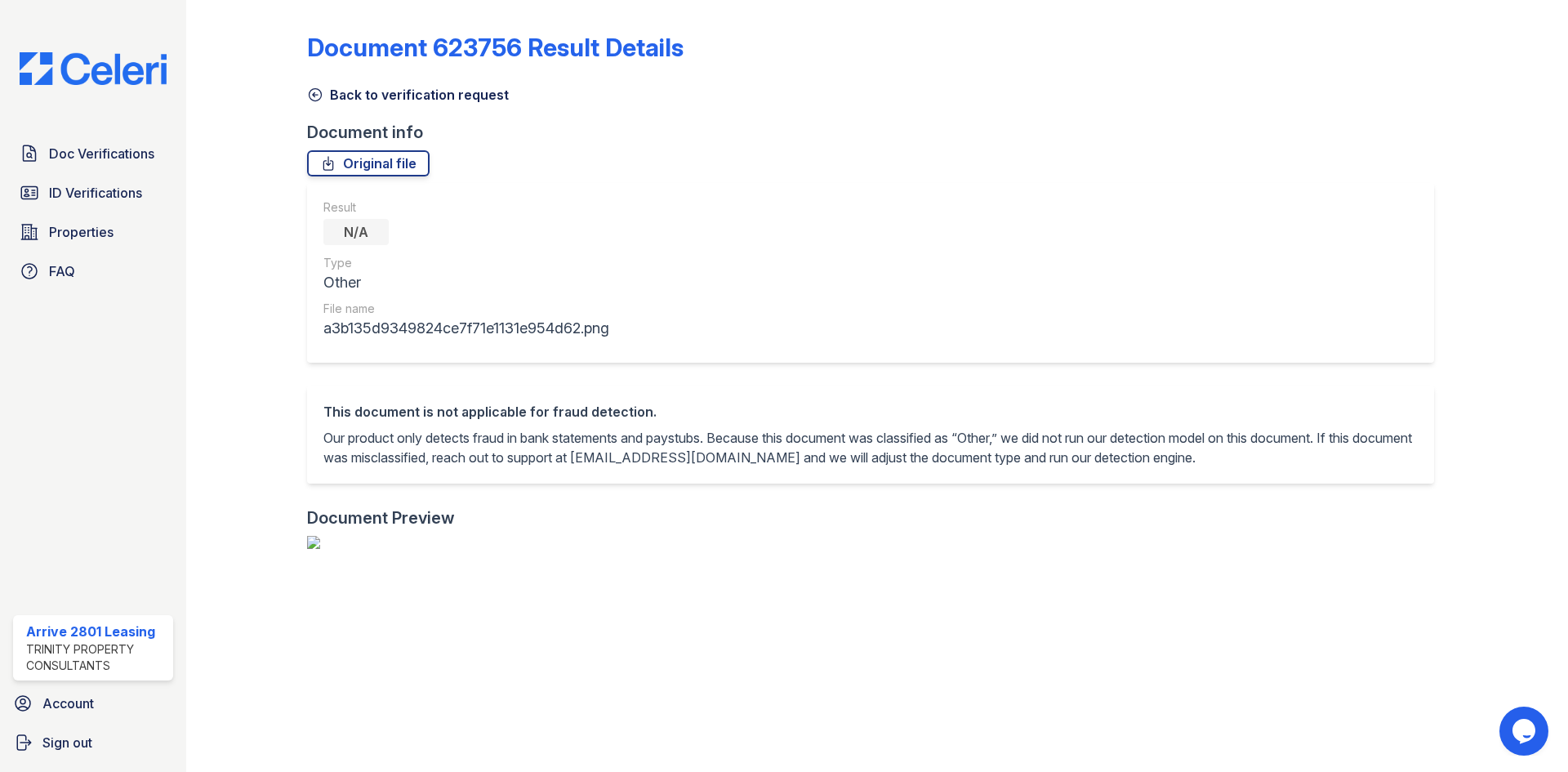
click at [314, 94] on icon at bounding box center [315, 94] width 16 height 16
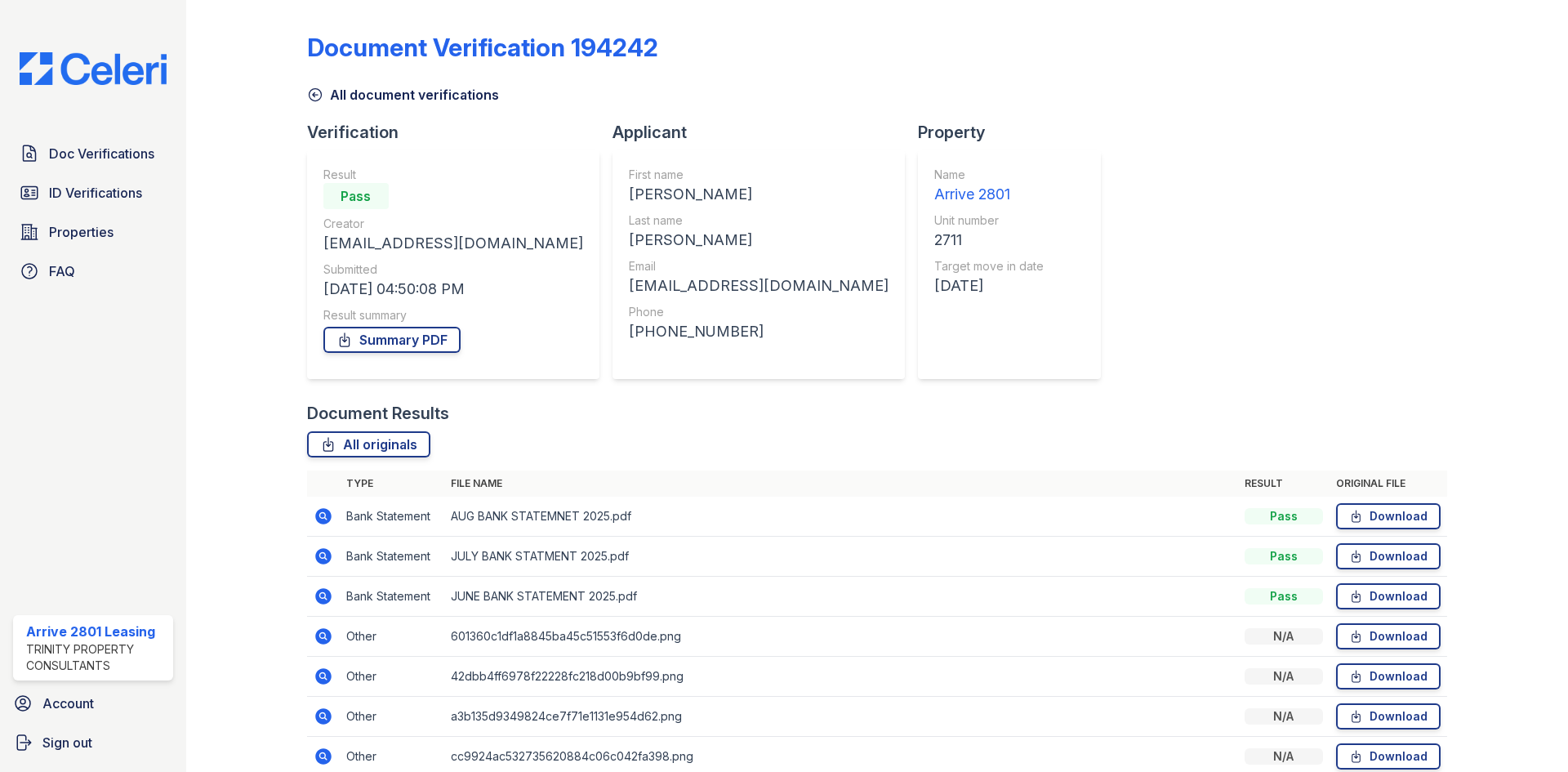
scroll to position [77, 0]
